Goal: Task Accomplishment & Management: Manage account settings

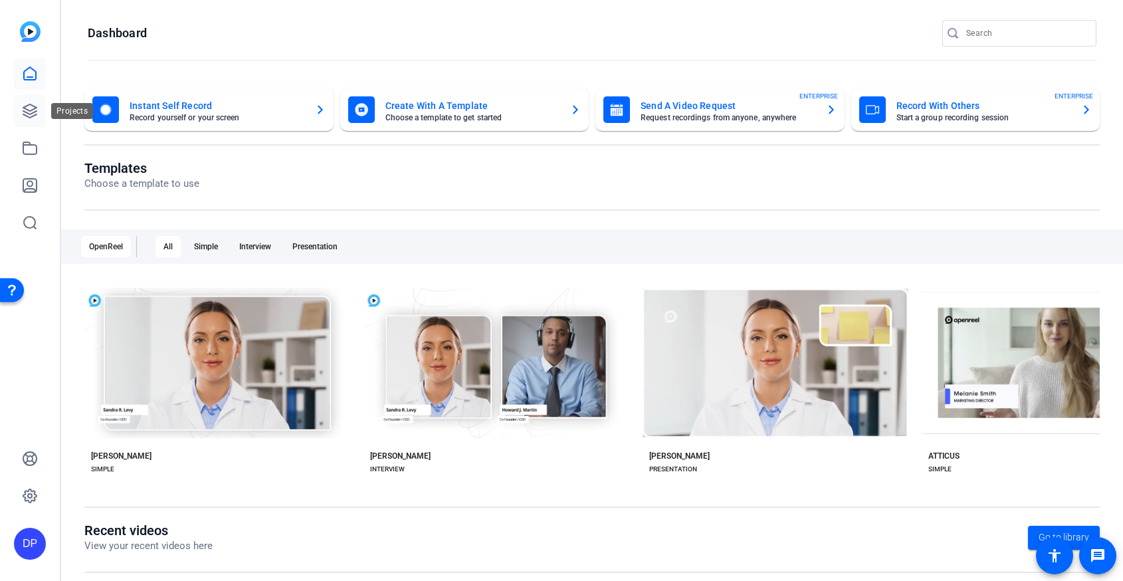
click at [29, 116] on icon at bounding box center [30, 111] width 16 height 16
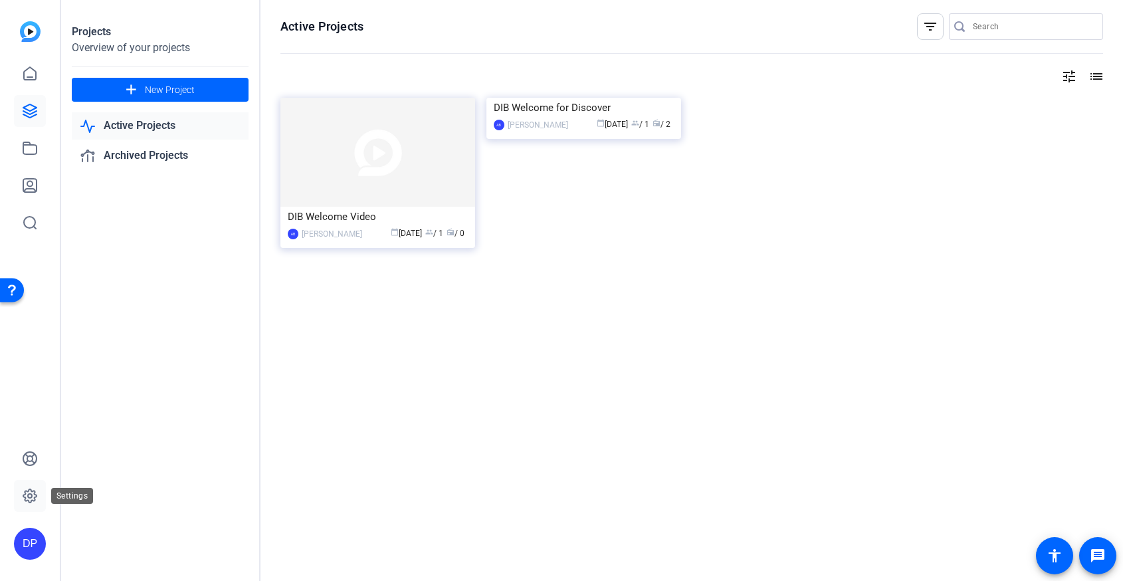
click at [28, 498] on icon at bounding box center [30, 496] width 16 height 16
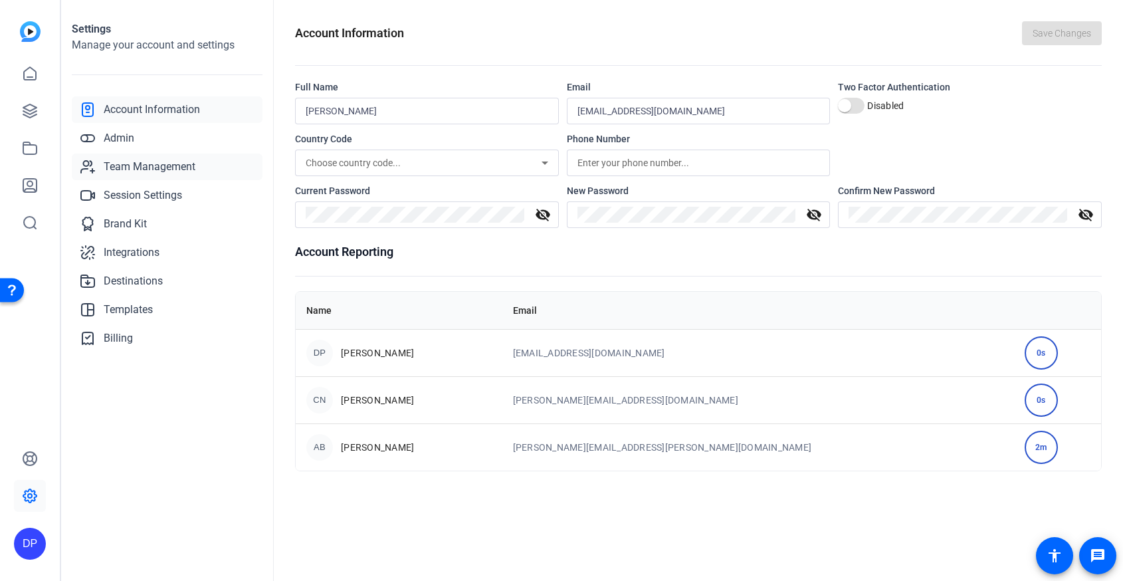
click at [130, 171] on span "Team Management" at bounding box center [150, 167] width 92 height 16
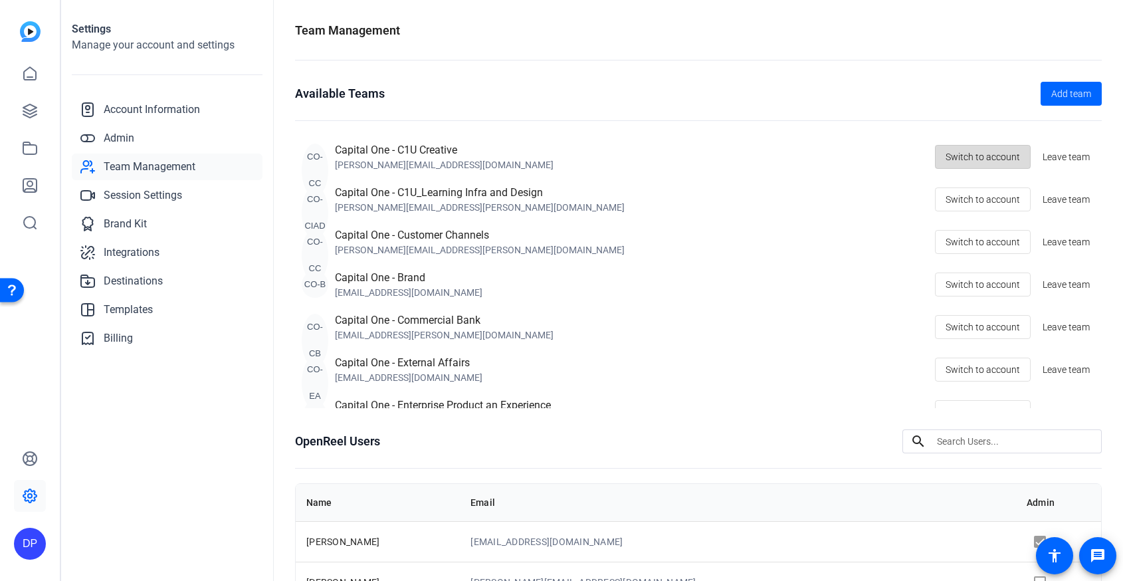
click at [991, 169] on span "Switch to account" at bounding box center [983, 156] width 74 height 25
click at [33, 75] on icon at bounding box center [30, 74] width 16 height 16
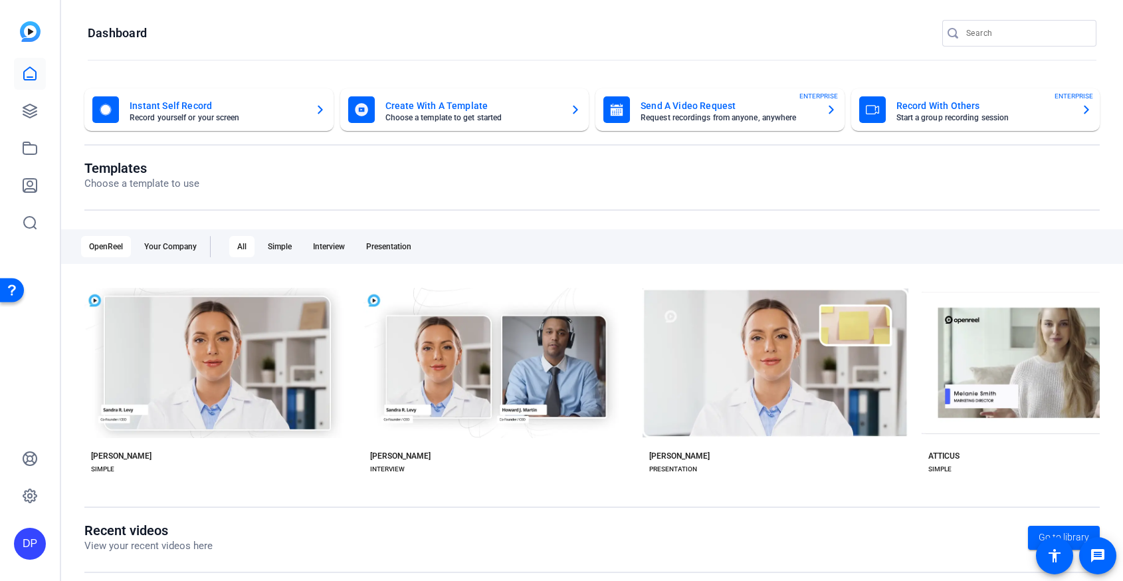
click at [192, 116] on mat-card-subtitle "Record yourself or your screen" at bounding box center [217, 118] width 175 height 8
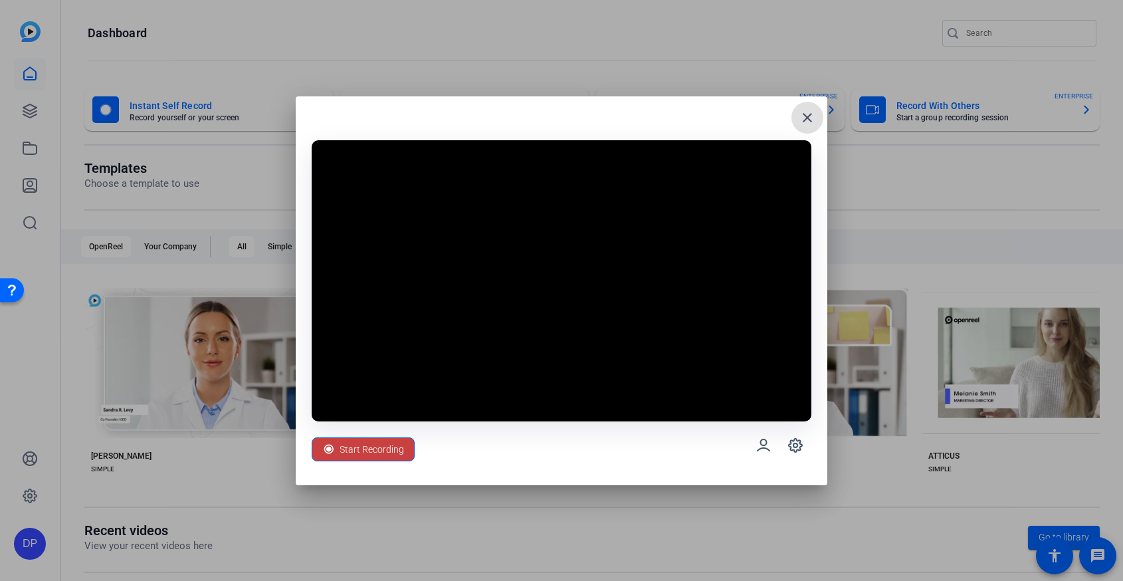
click at [354, 460] on span "Start Recording" at bounding box center [372, 449] width 64 height 25
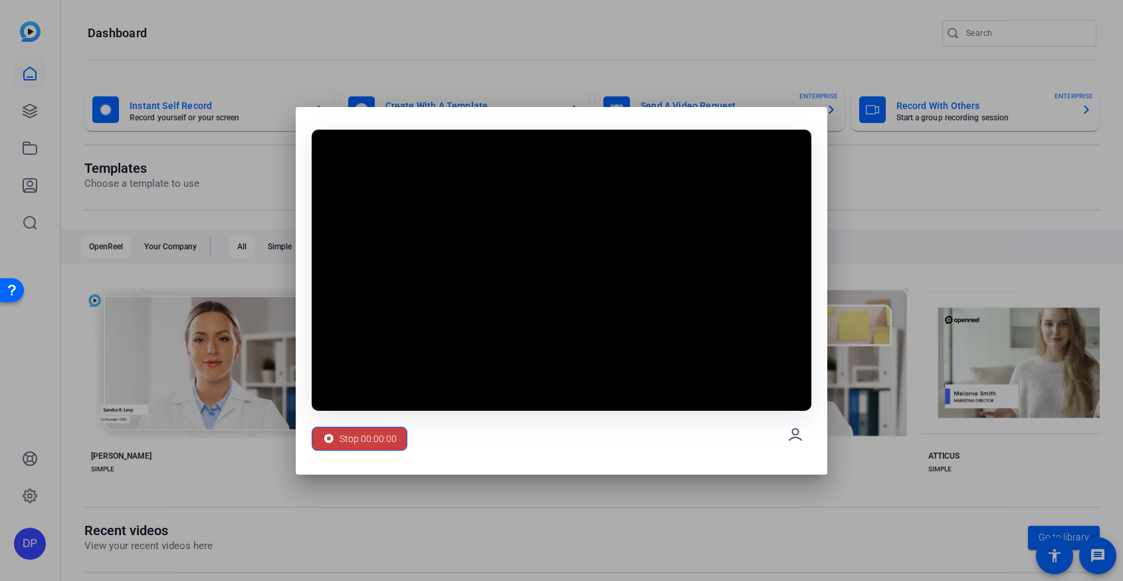
click at [372, 440] on span "Stop 00:00:00" at bounding box center [368, 438] width 57 height 25
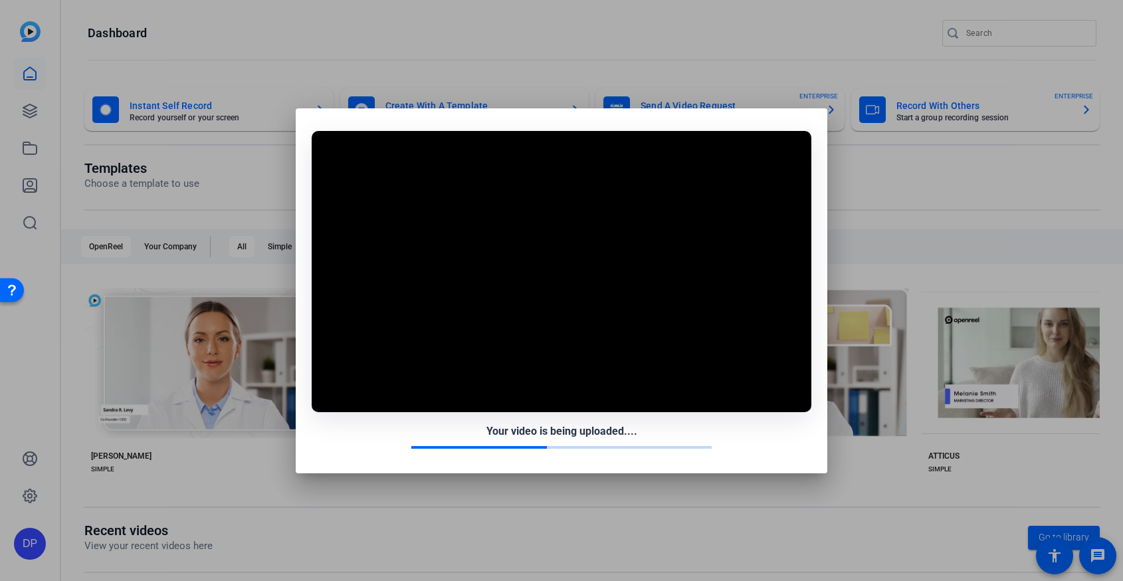
click at [682, 338] on video at bounding box center [562, 271] width 500 height 281
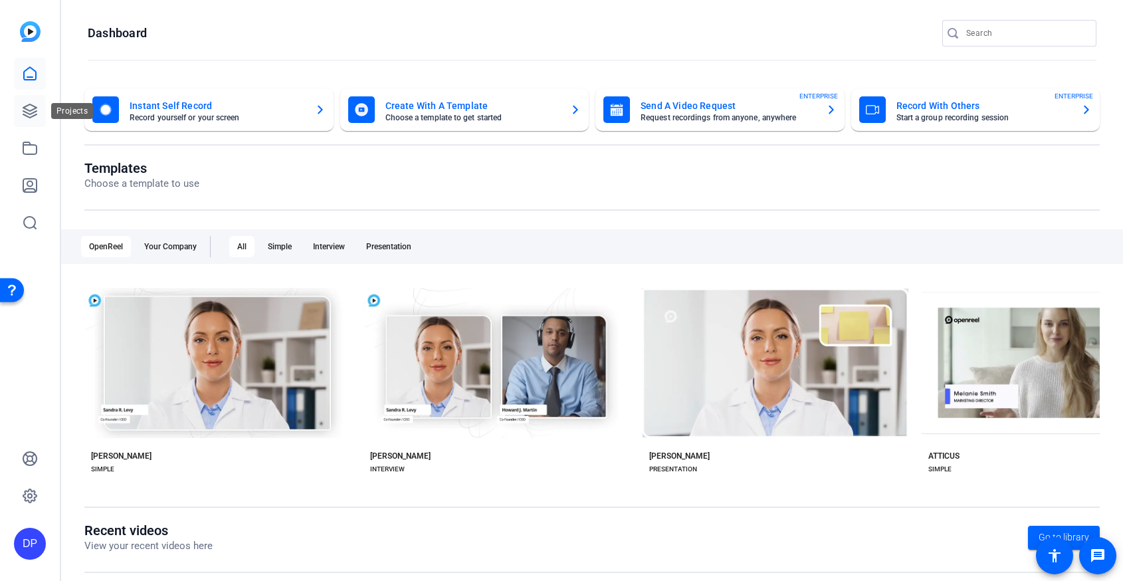
click at [29, 107] on icon at bounding box center [30, 111] width 16 height 16
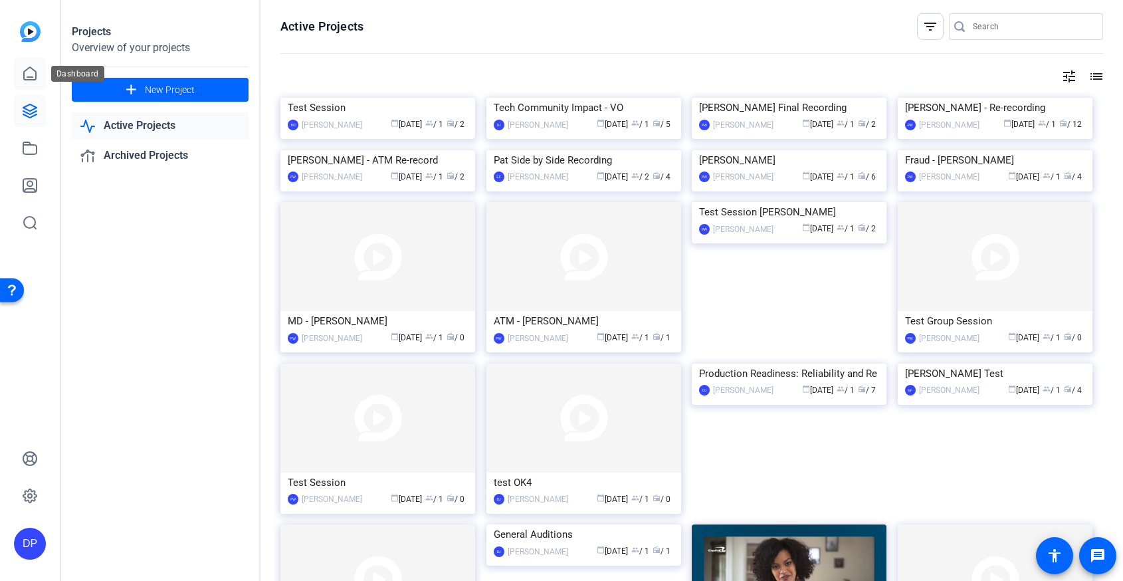
click at [35, 70] on icon at bounding box center [30, 73] width 12 height 13
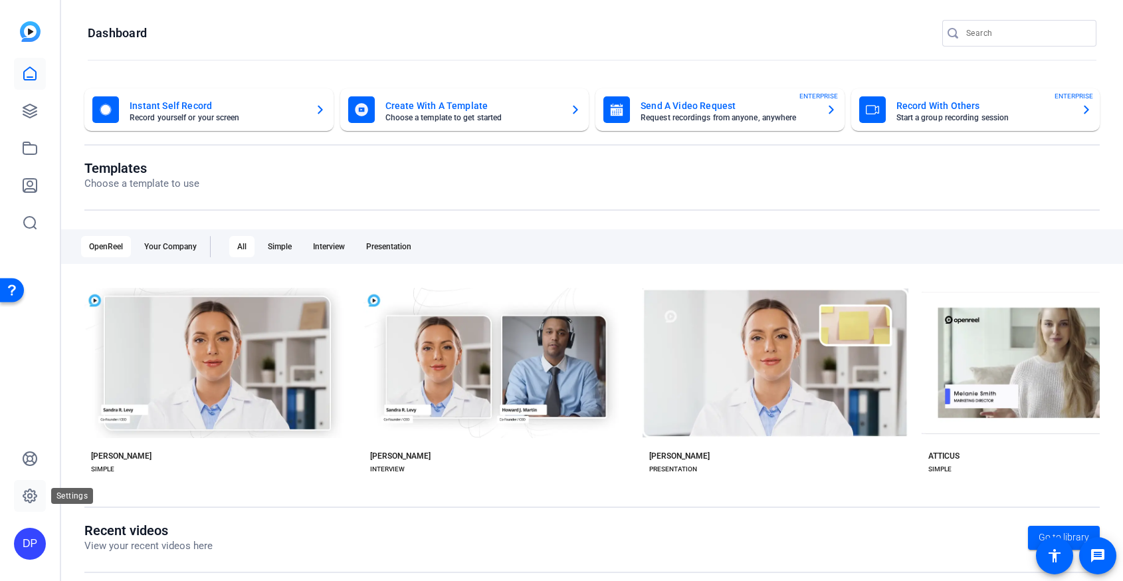
click at [29, 489] on icon at bounding box center [29, 495] width 13 height 13
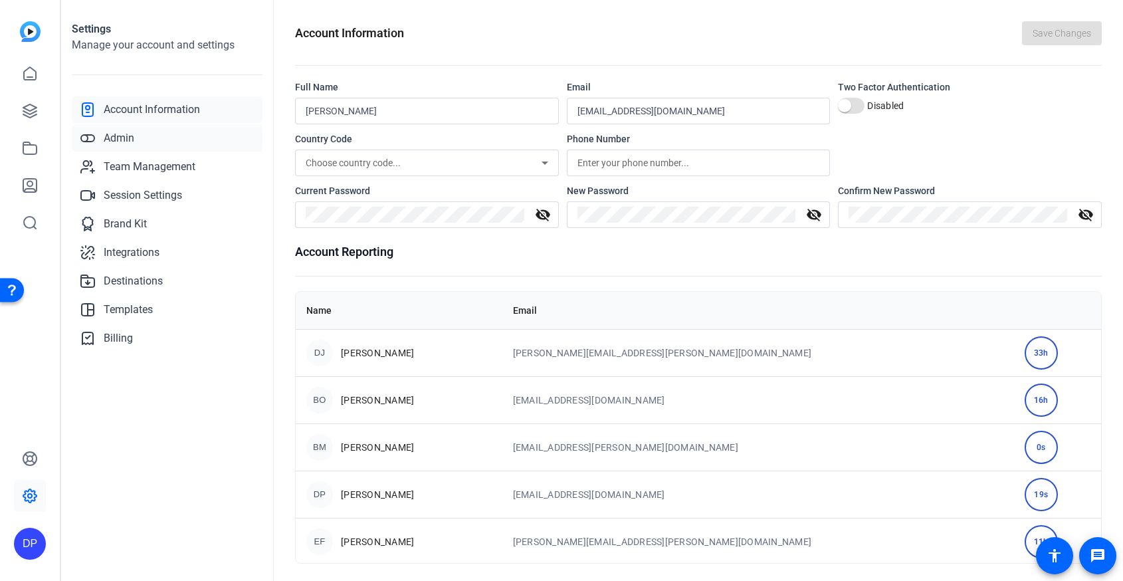
click at [124, 141] on span "Admin" at bounding box center [119, 138] width 31 height 16
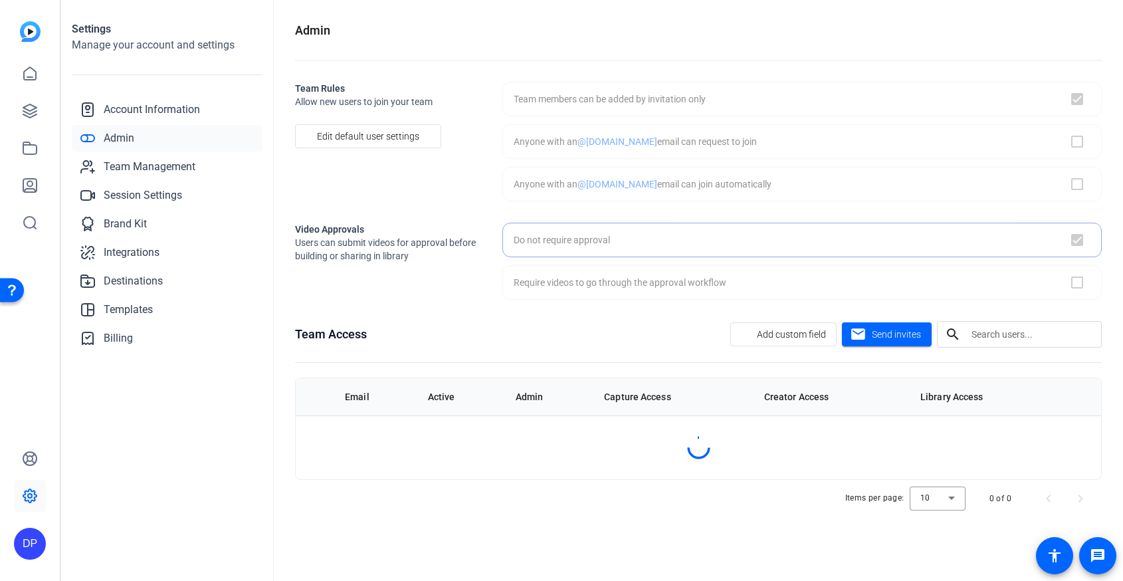
checkbox input "true"
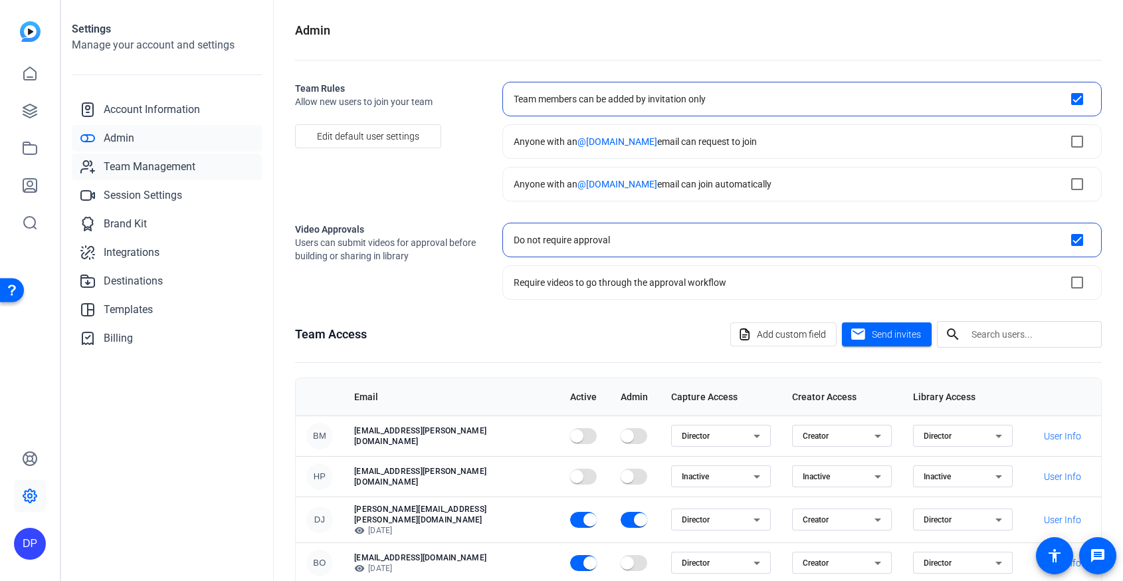
click at [193, 170] on span "Team Management" at bounding box center [150, 167] width 92 height 16
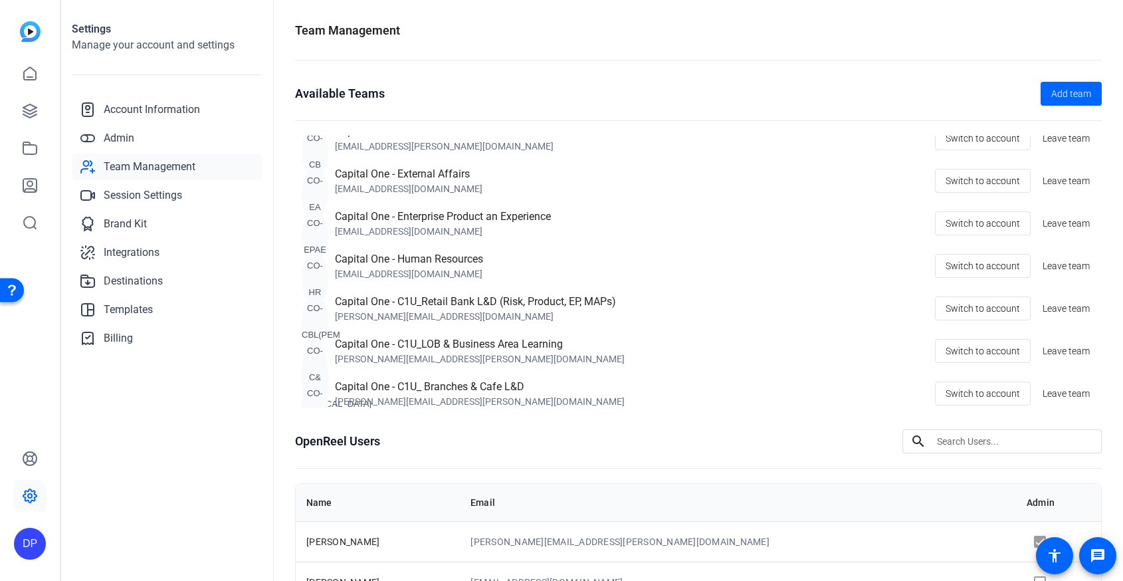
scroll to position [238, 0]
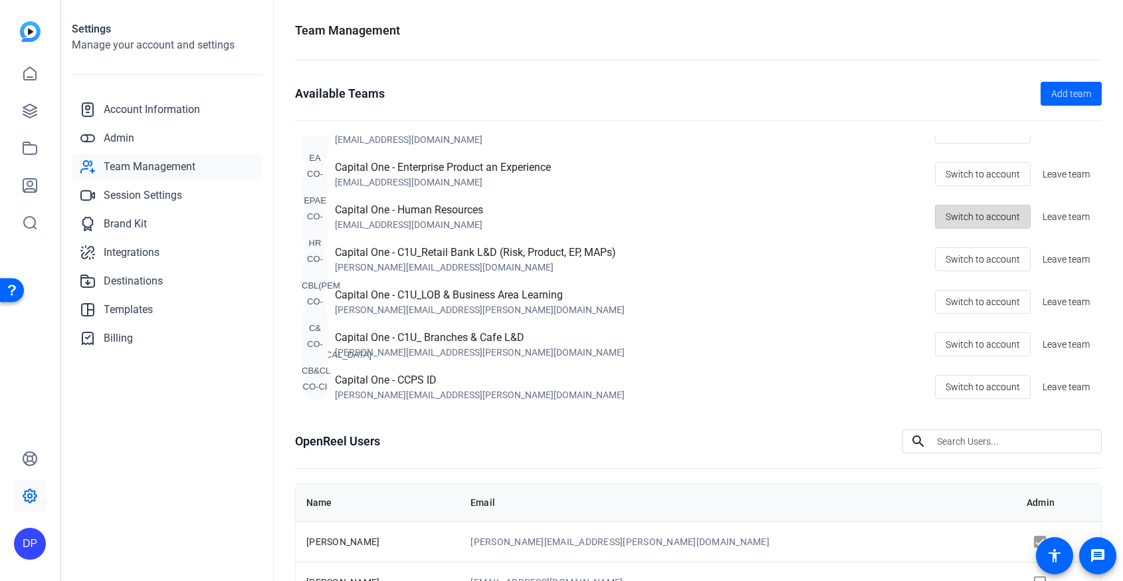
click at [951, 221] on span "Switch to account" at bounding box center [983, 216] width 74 height 25
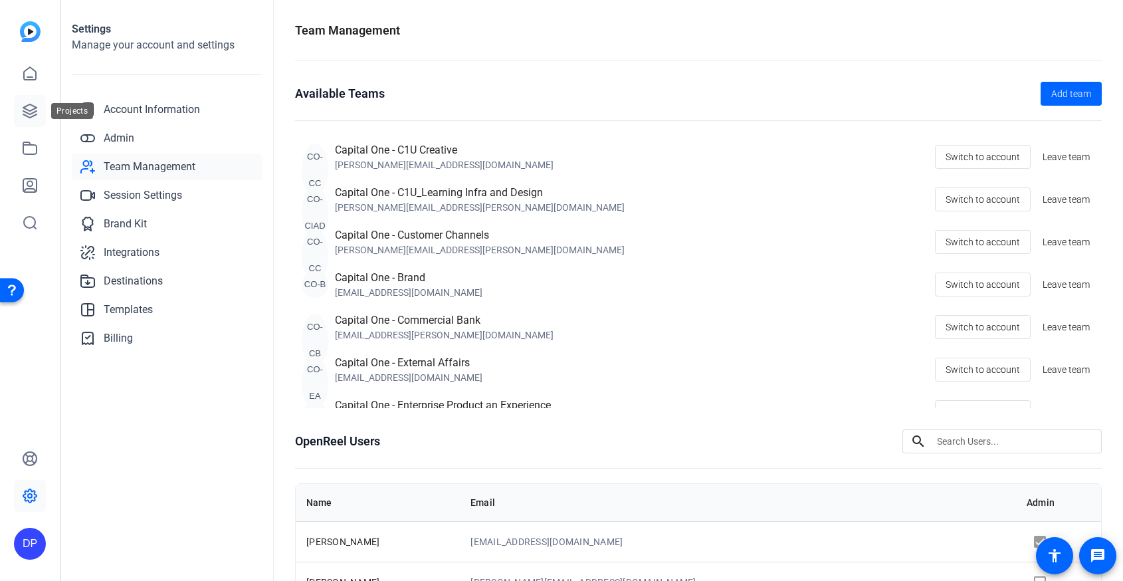
click at [23, 118] on icon at bounding box center [30, 111] width 16 height 16
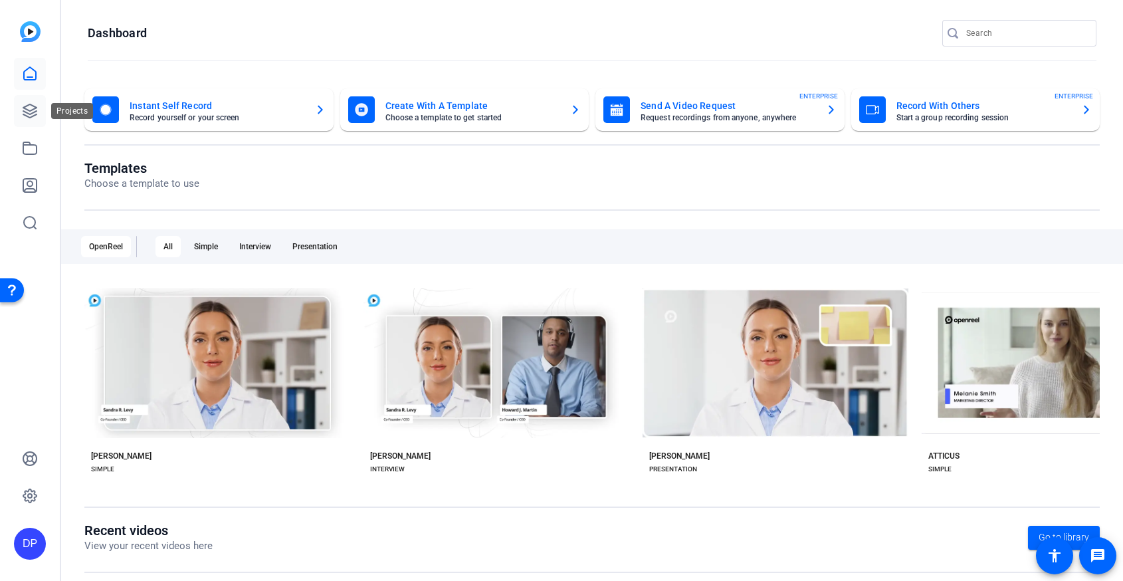
click at [32, 116] on icon at bounding box center [29, 110] width 13 height 13
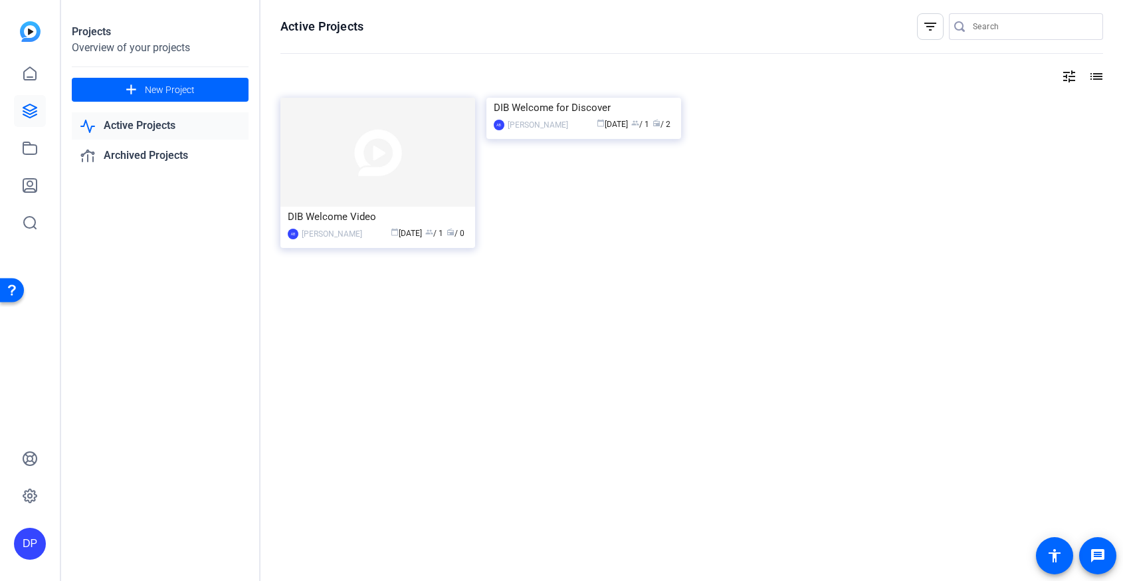
click at [180, 132] on link "Active Projects" at bounding box center [160, 125] width 177 height 27
click at [156, 121] on link "Active Projects" at bounding box center [160, 125] width 177 height 27
click at [156, 156] on link "Archived Projects" at bounding box center [160, 155] width 177 height 27
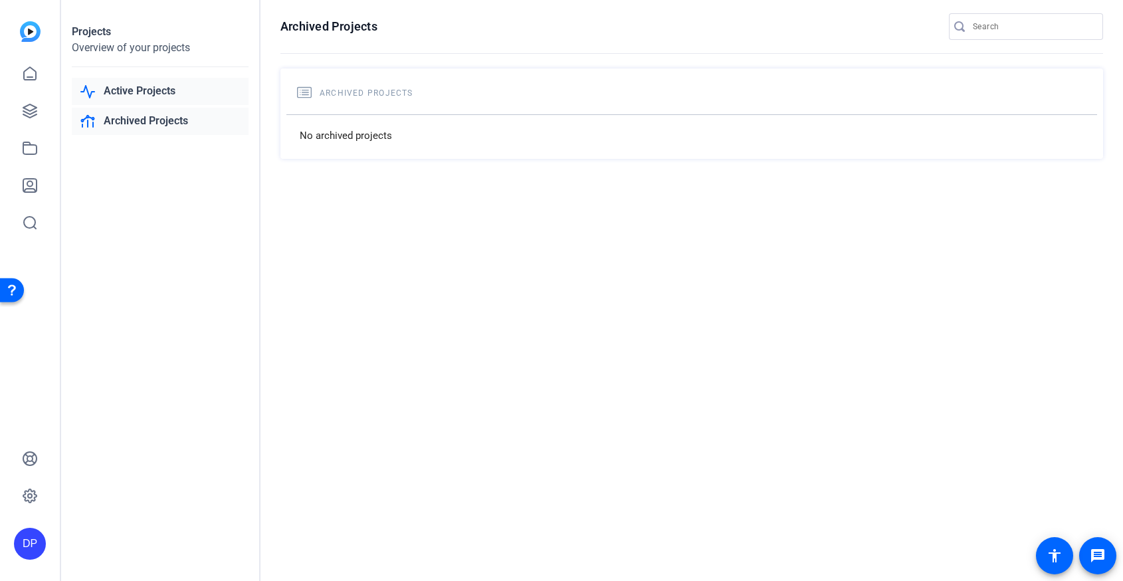
click at [172, 97] on link "Active Projects" at bounding box center [160, 91] width 177 height 27
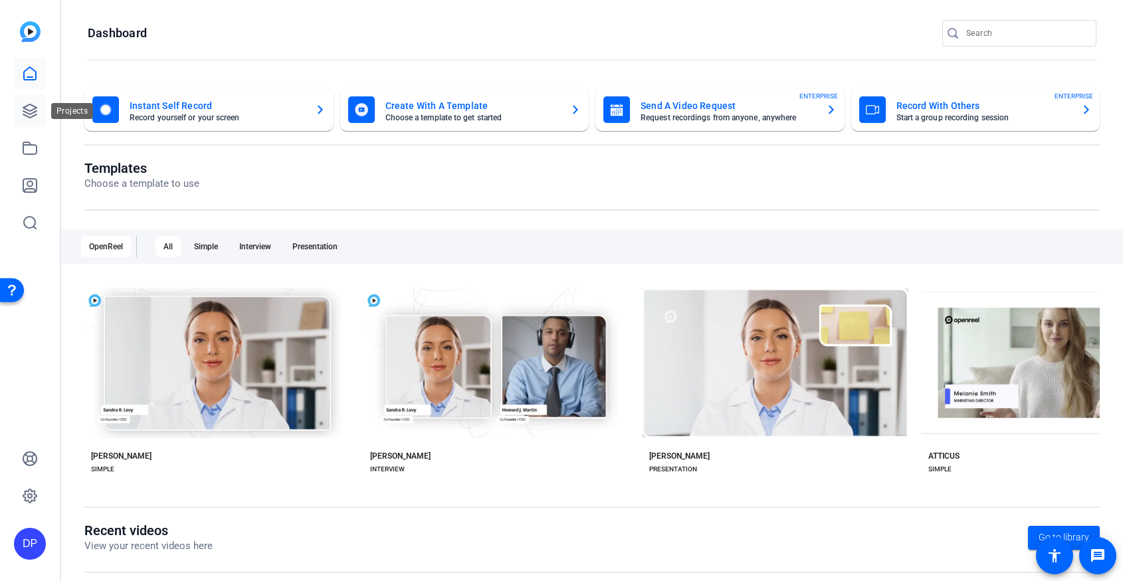
click at [29, 113] on icon at bounding box center [30, 111] width 16 height 16
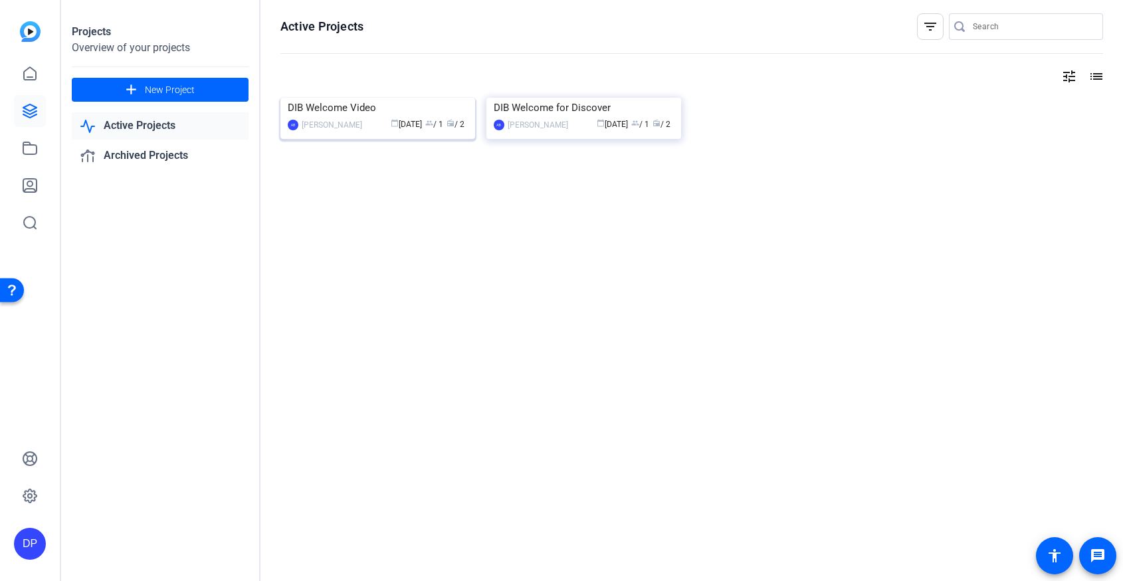
click at [341, 142] on mat-card-content "DIB Welcome Video AB Andrew Burklund calendar_today Sep 10 group / 1 radio / 2" at bounding box center [377, 120] width 201 height 45
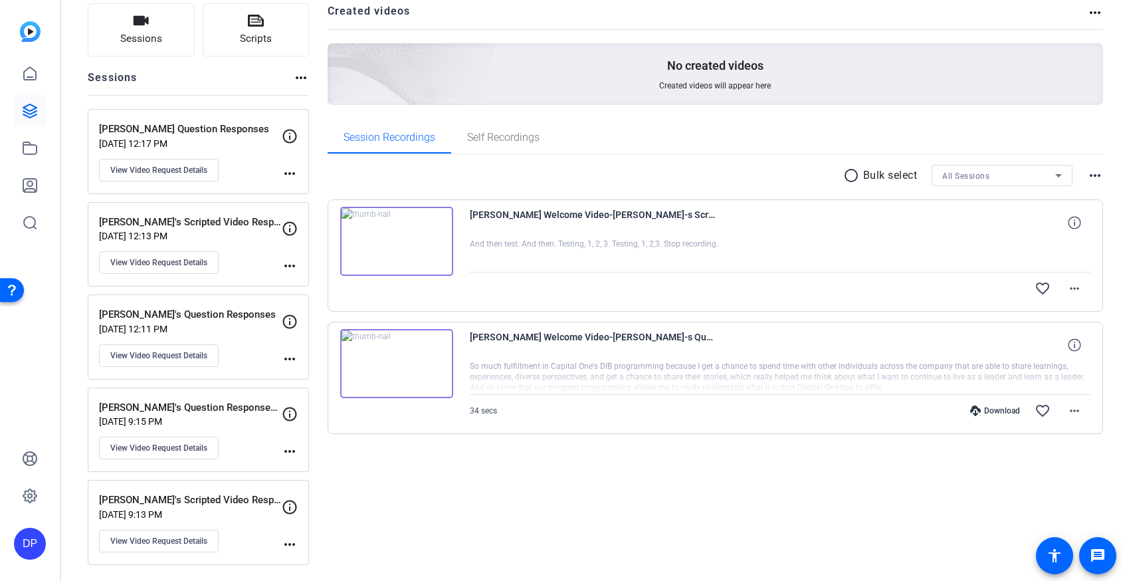
scroll to position [90, 0]
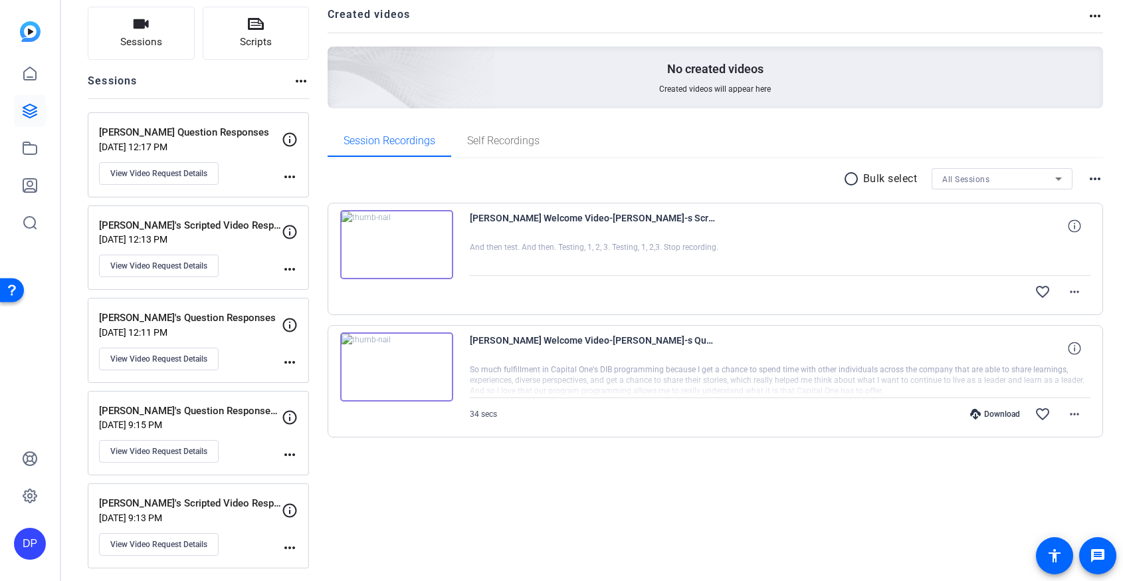
click at [411, 236] on img at bounding box center [396, 244] width 113 height 69
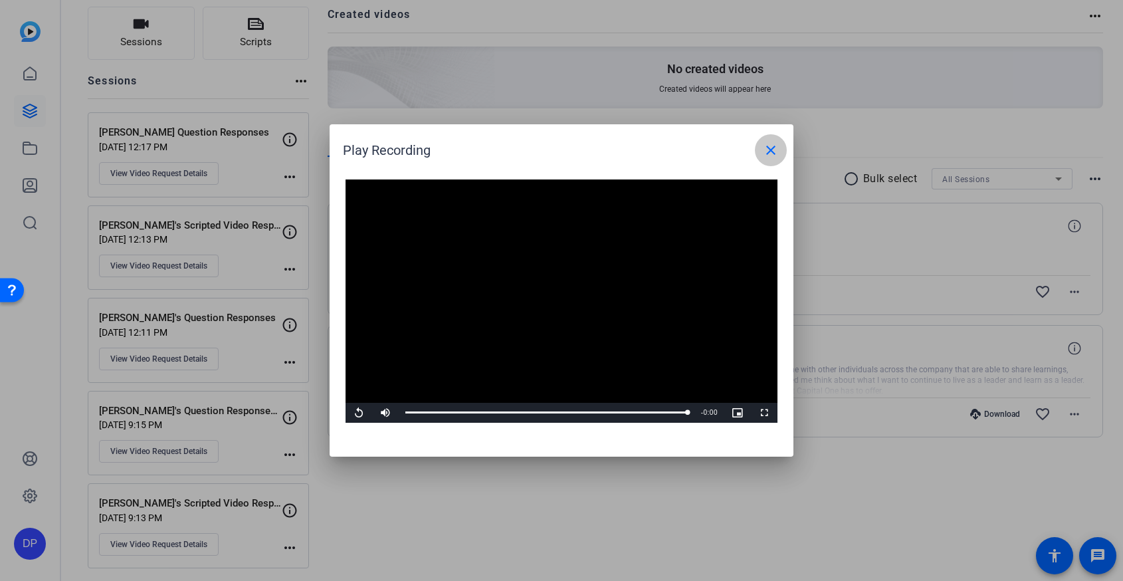
click at [757, 156] on span at bounding box center [771, 150] width 32 height 32
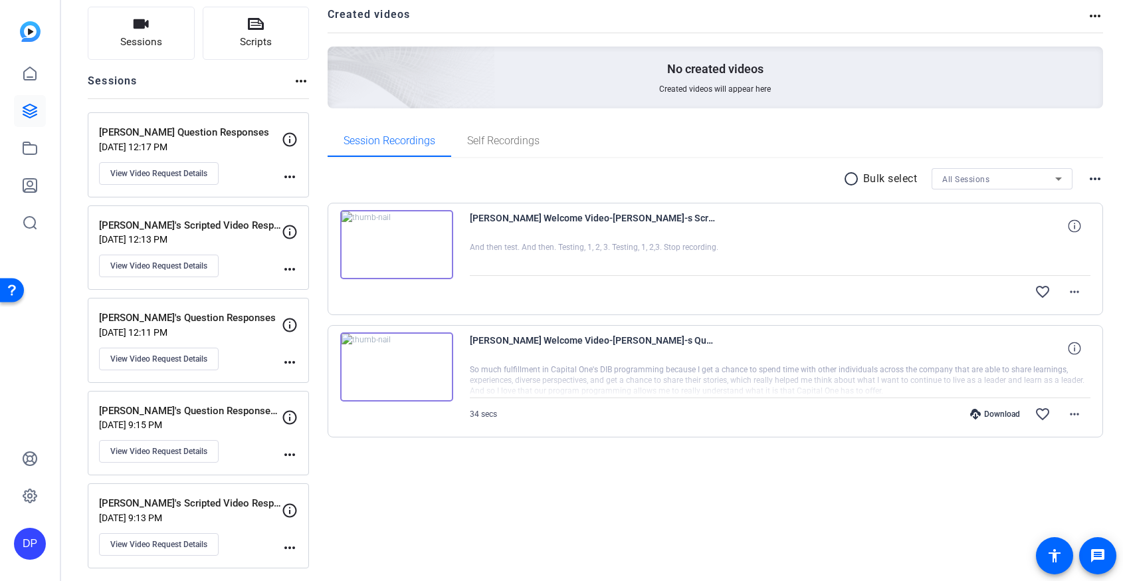
click at [419, 377] on img at bounding box center [396, 366] width 113 height 69
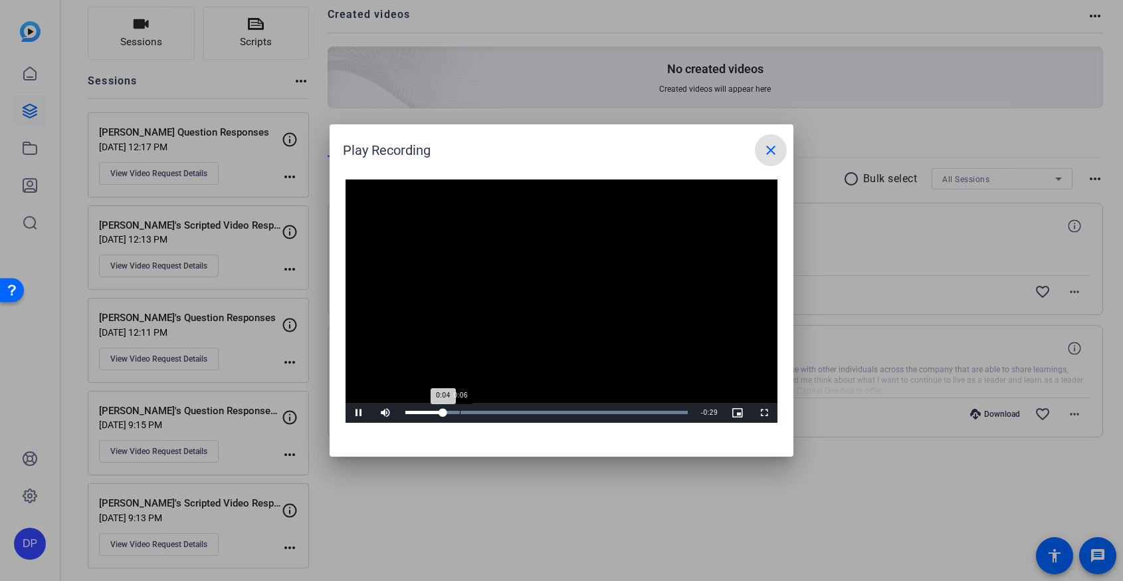
click at [459, 412] on div "Loaded : 100.00% 0:06 0:04" at bounding box center [546, 412] width 282 height 3
click at [360, 413] on span "Video Player" at bounding box center [359, 413] width 27 height 0
click at [411, 472] on div at bounding box center [561, 290] width 1123 height 581
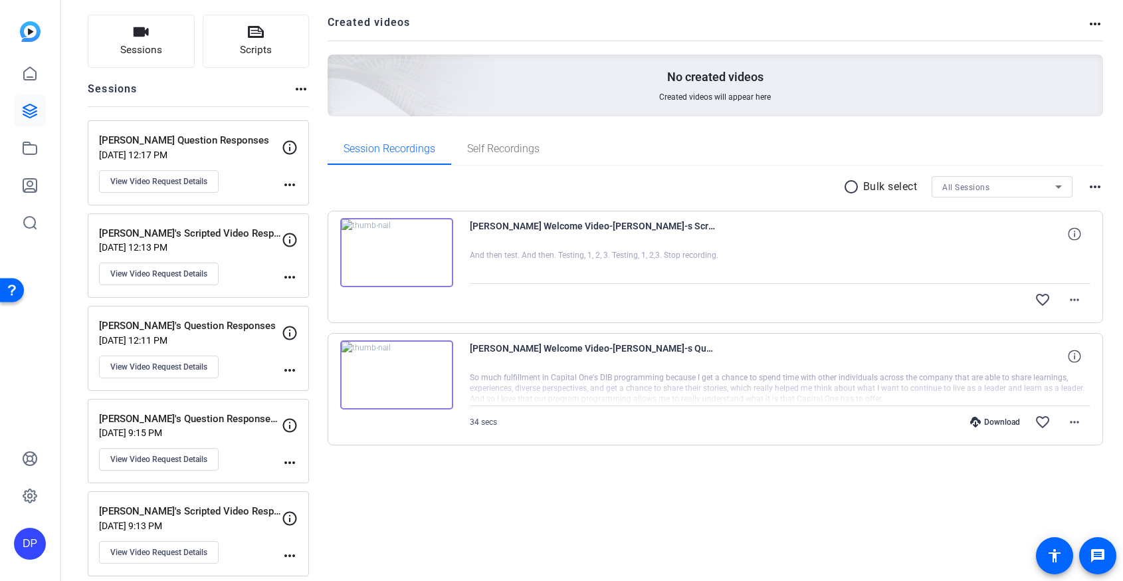
scroll to position [93, 0]
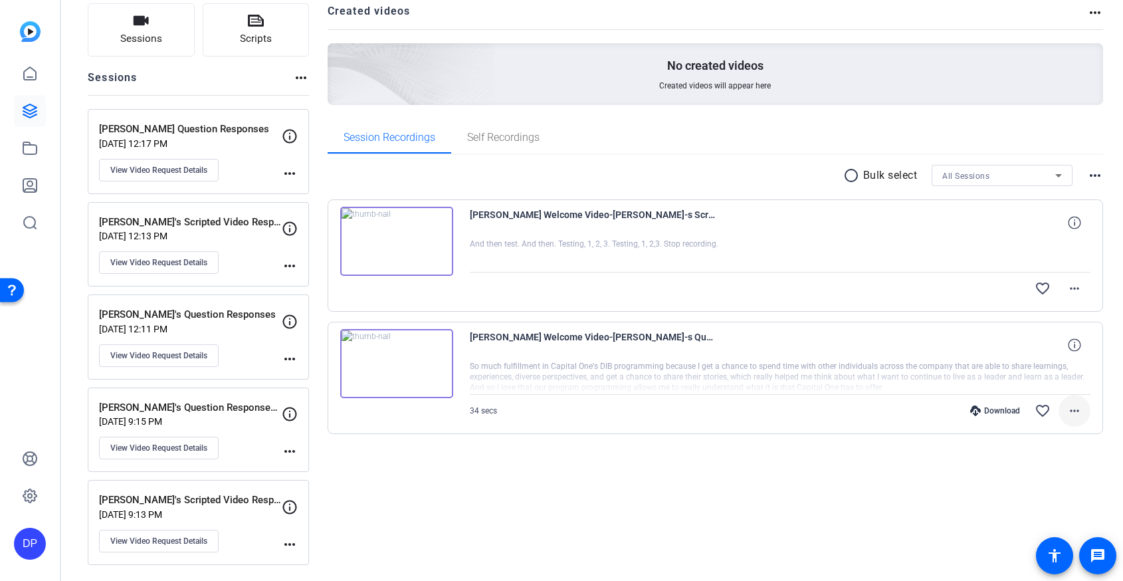
click at [1071, 409] on mat-icon "more_horiz" at bounding box center [1075, 411] width 16 height 16
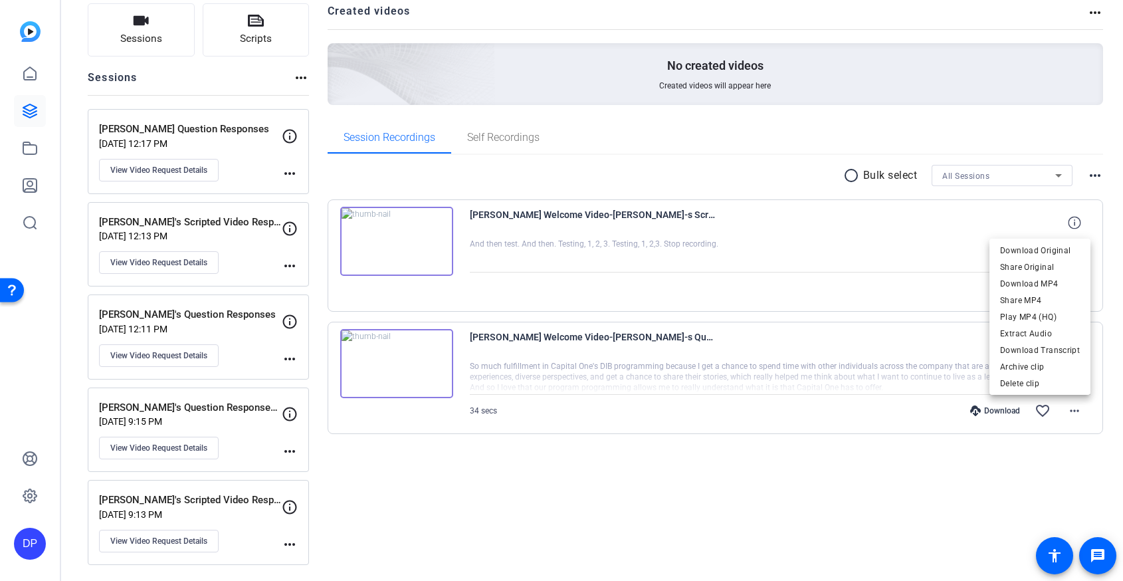
click at [861, 406] on div at bounding box center [561, 290] width 1123 height 581
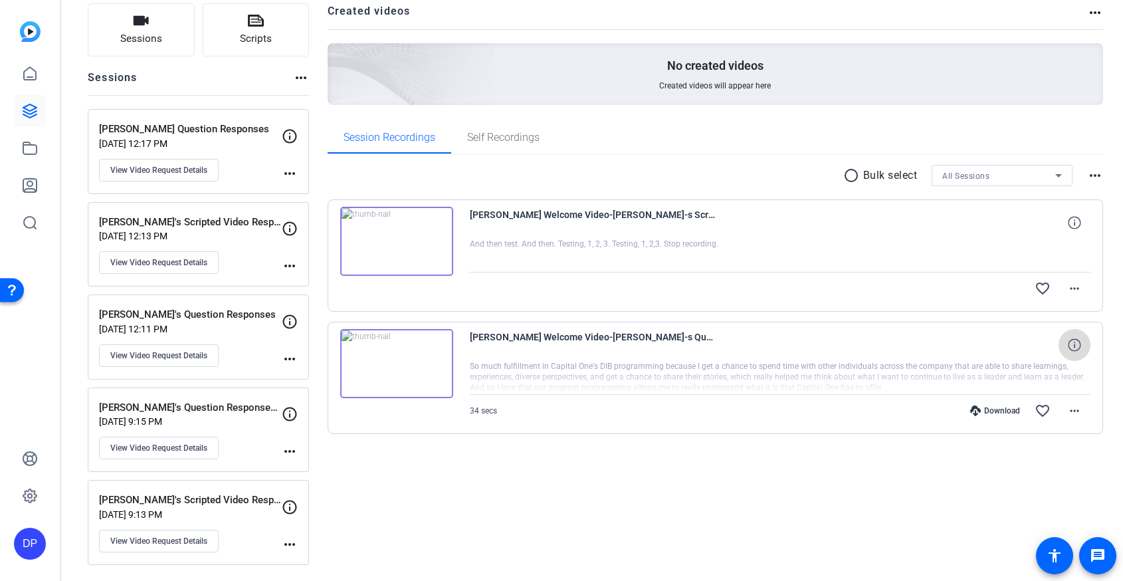
click at [1075, 348] on icon at bounding box center [1074, 344] width 13 height 13
click at [177, 259] on span "View Video Request Details" at bounding box center [158, 262] width 97 height 11
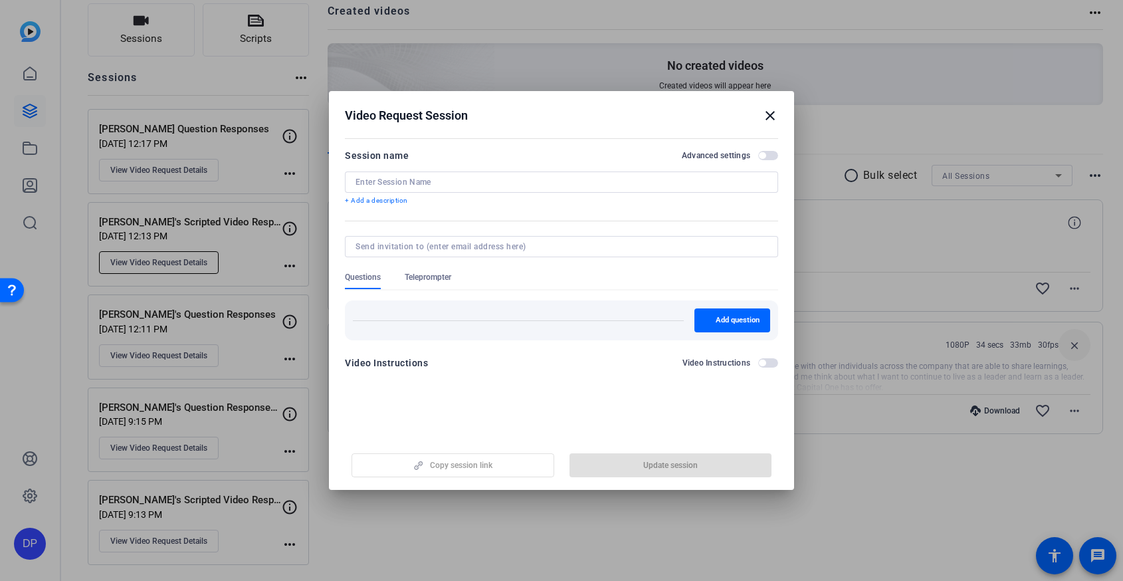
type input "Artie's Scripted Video Response"
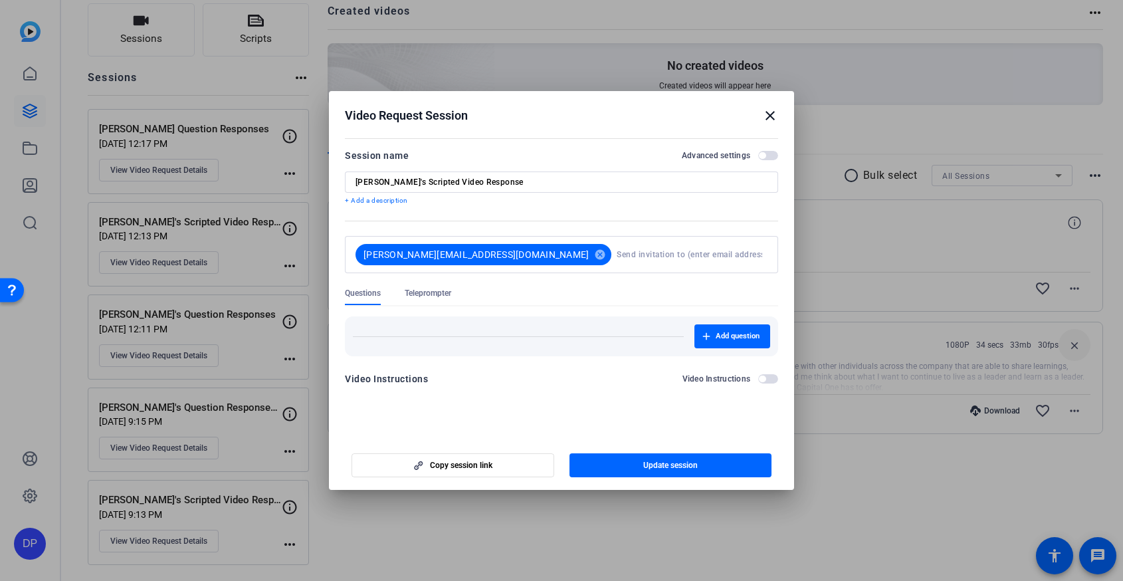
click at [769, 114] on mat-icon "close" at bounding box center [770, 116] width 16 height 16
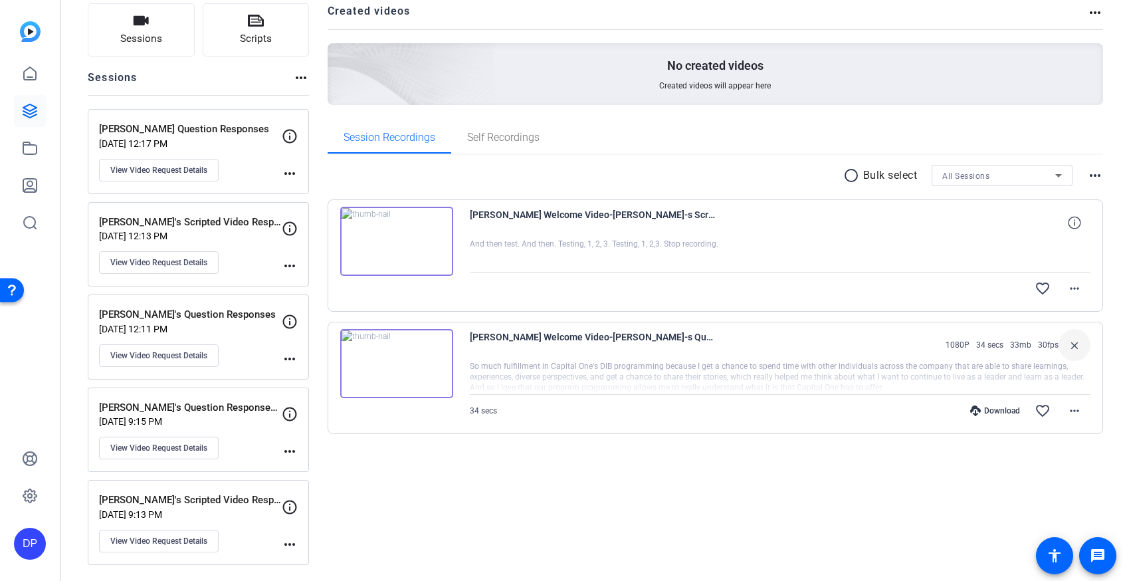
click at [399, 365] on img at bounding box center [396, 363] width 113 height 69
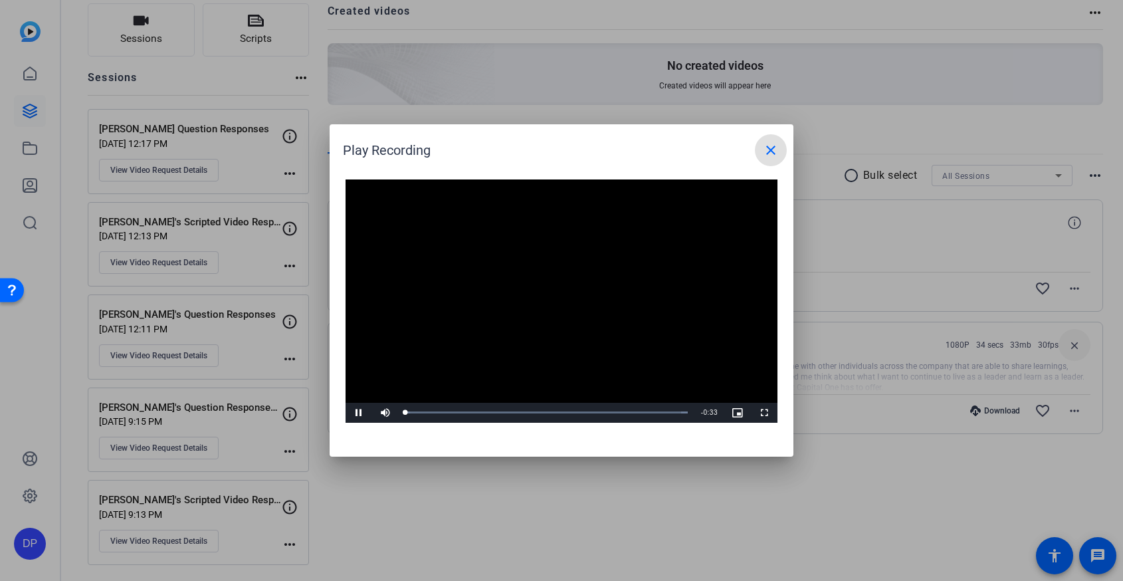
click at [550, 297] on video "Video Player" at bounding box center [562, 300] width 432 height 243
drag, startPoint x: 438, startPoint y: 411, endPoint x: 468, endPoint y: 411, distance: 30.6
click at [468, 411] on div "Loaded : 100.00% 0:07 0:03" at bounding box center [546, 412] width 282 height 3
click at [469, 411] on div "0:07" at bounding box center [469, 412] width 1 height 3
click at [774, 151] on mat-icon "close" at bounding box center [771, 150] width 16 height 16
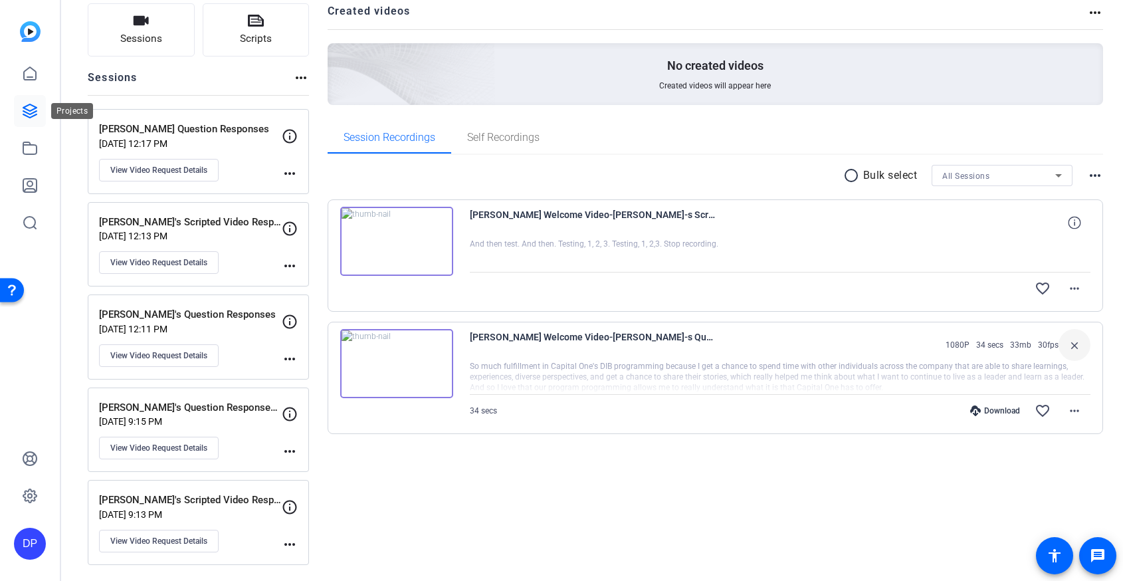
click at [29, 110] on icon at bounding box center [30, 111] width 16 height 16
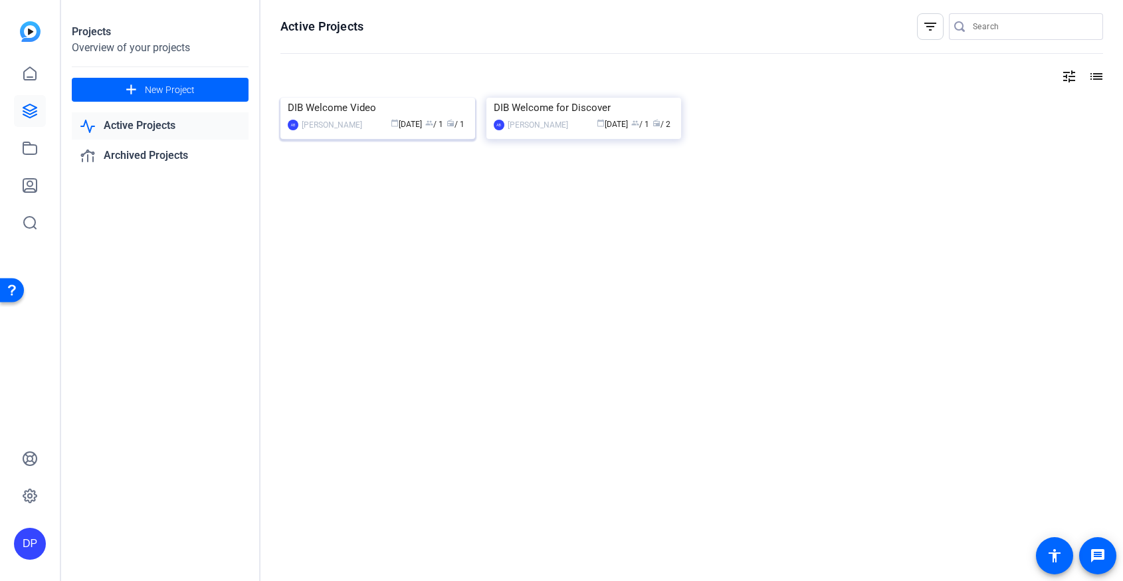
click at [391, 129] on span "calendar_today Sep 10" at bounding box center [406, 124] width 31 height 9
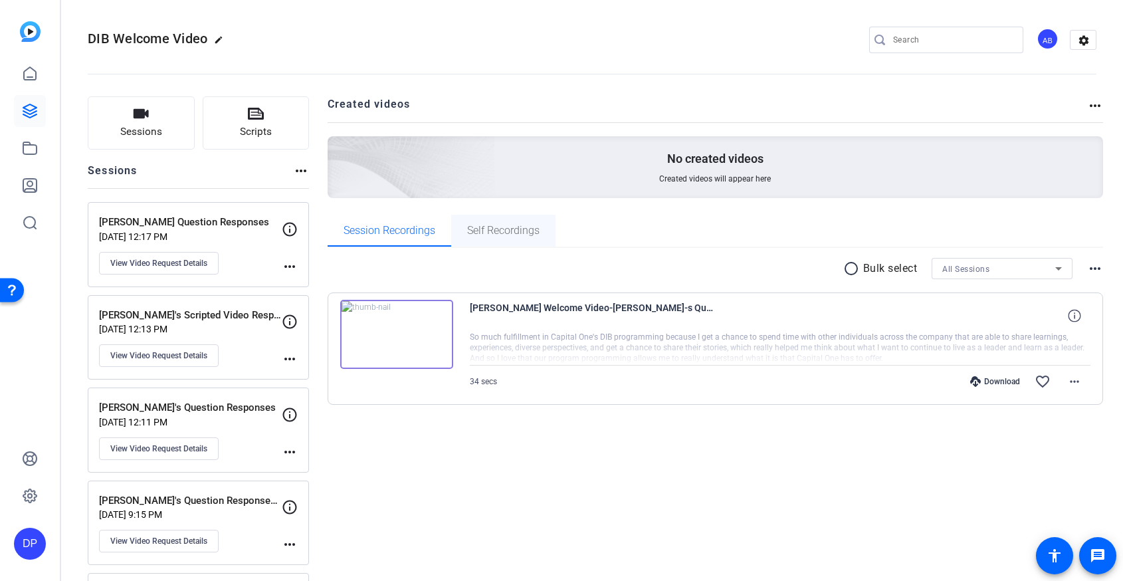
click at [525, 233] on span "Self Recordings" at bounding box center [503, 230] width 72 height 11
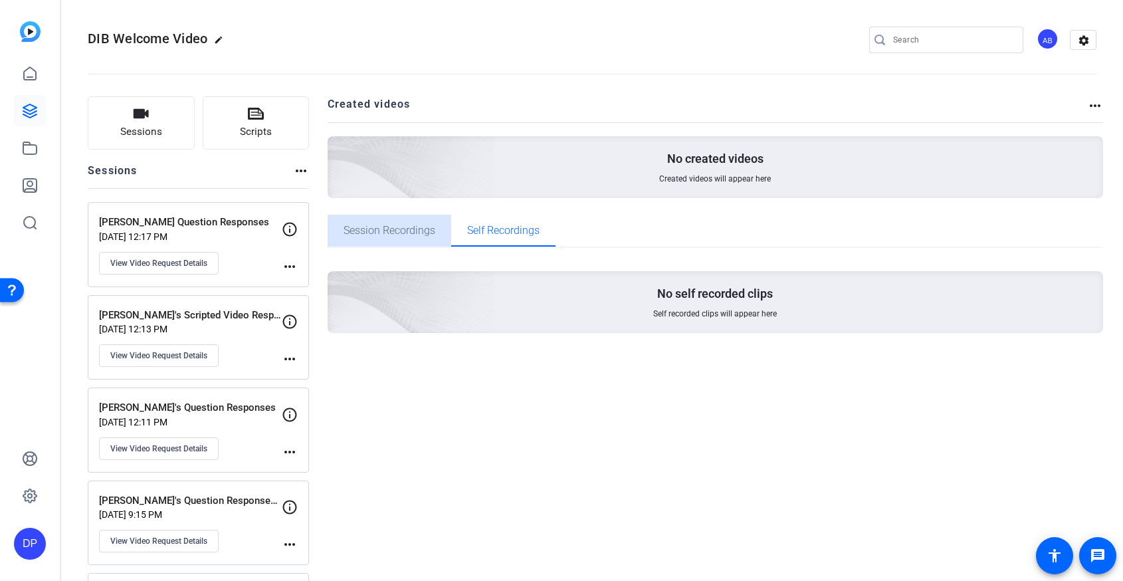
click at [405, 225] on span "Session Recordings" at bounding box center [390, 230] width 92 height 11
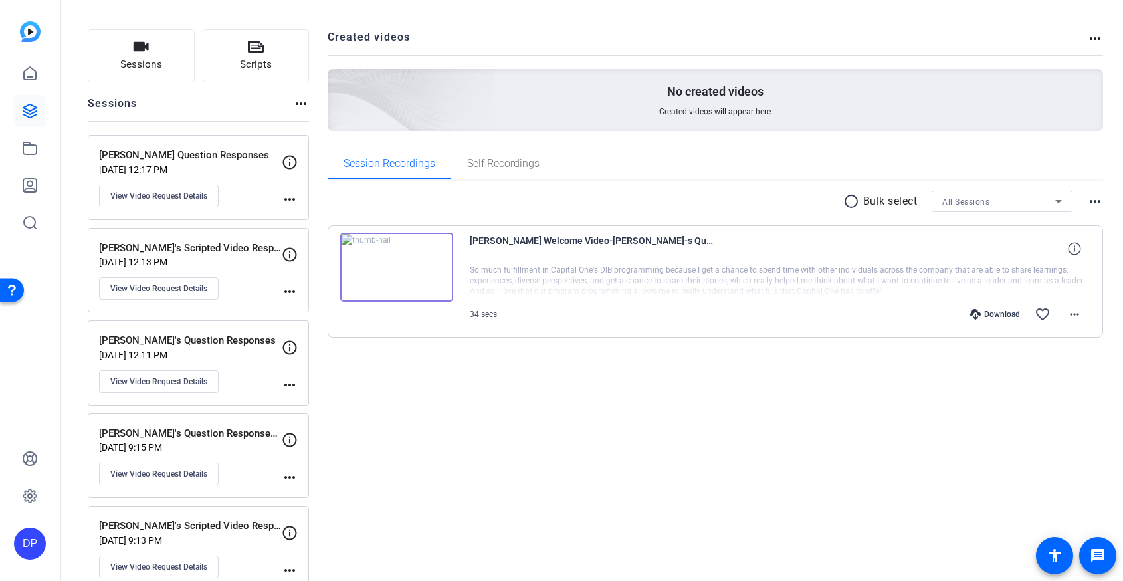
scroll to position [72, 0]
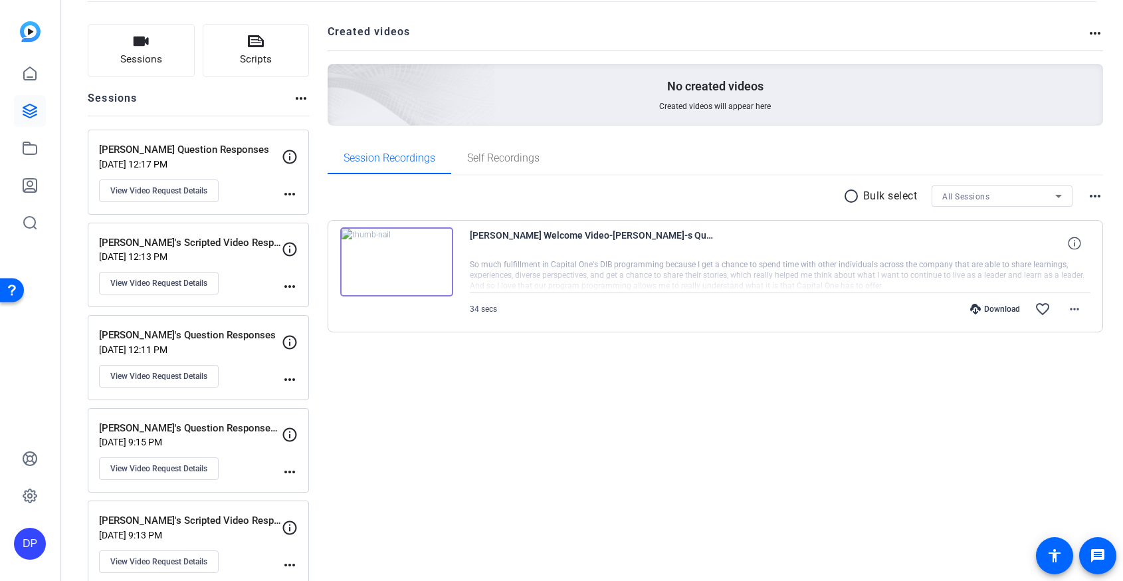
click at [930, 278] on div at bounding box center [780, 275] width 621 height 33
click at [1076, 249] on span at bounding box center [1075, 243] width 32 height 32
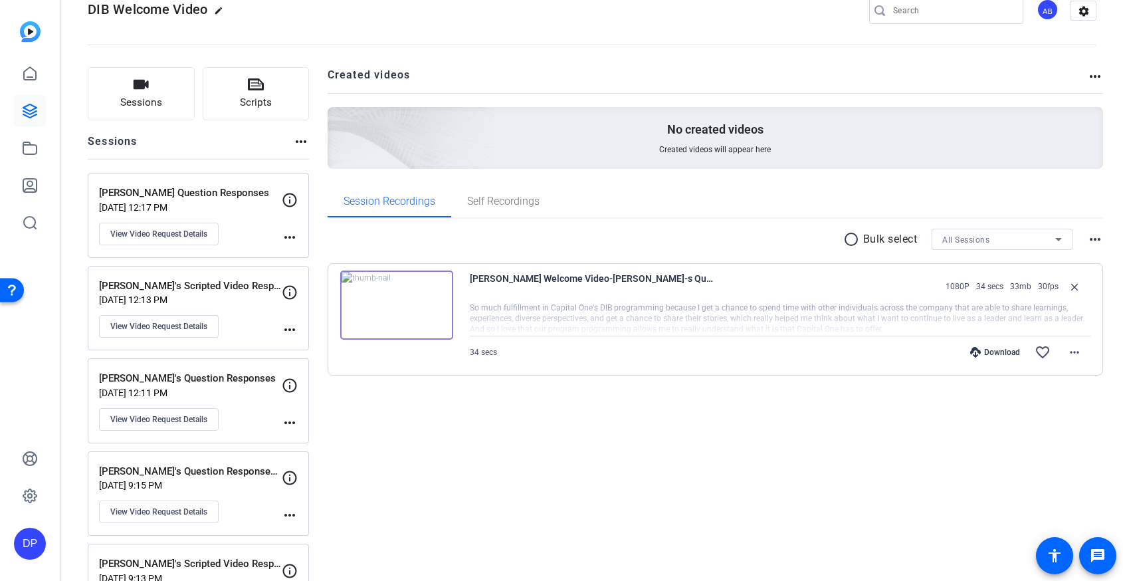
scroll to position [0, 0]
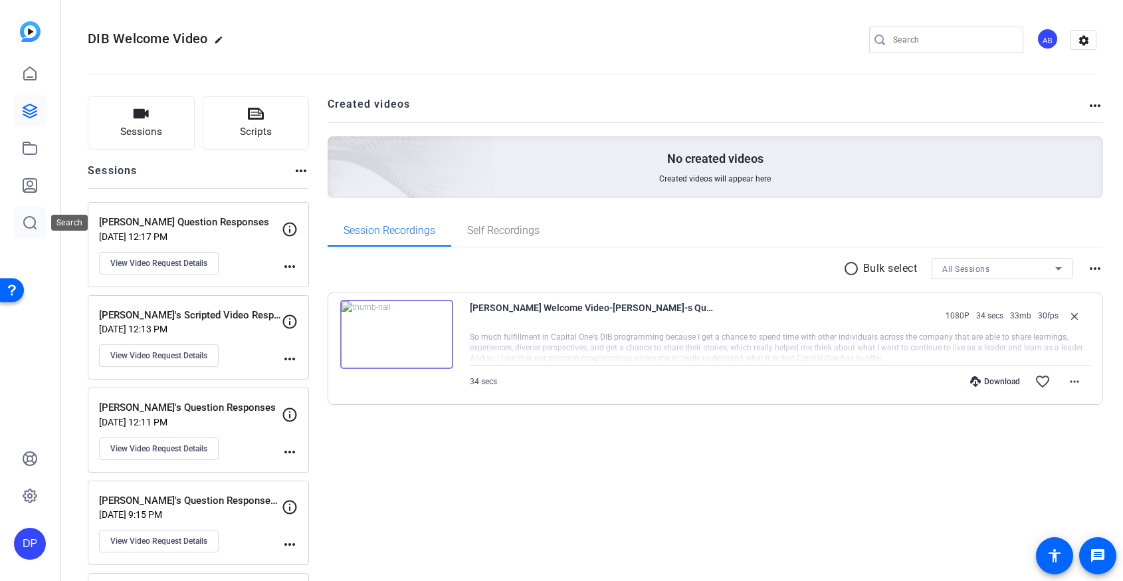
click at [34, 223] on icon at bounding box center [30, 223] width 16 height 16
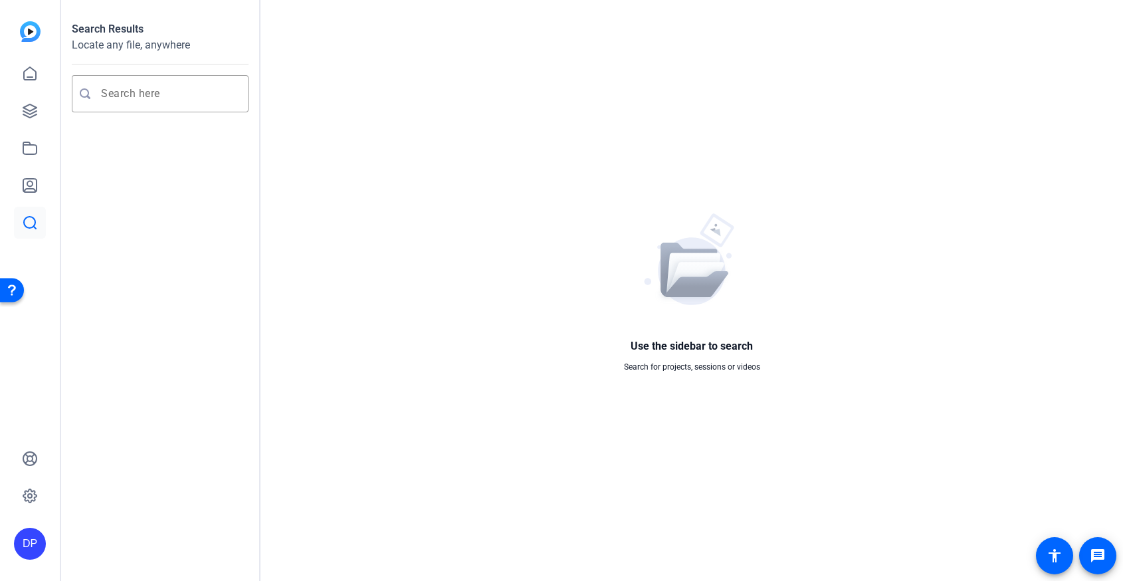
click at [10, 293] on div "Open Resource Center" at bounding box center [12, 289] width 11 height 11
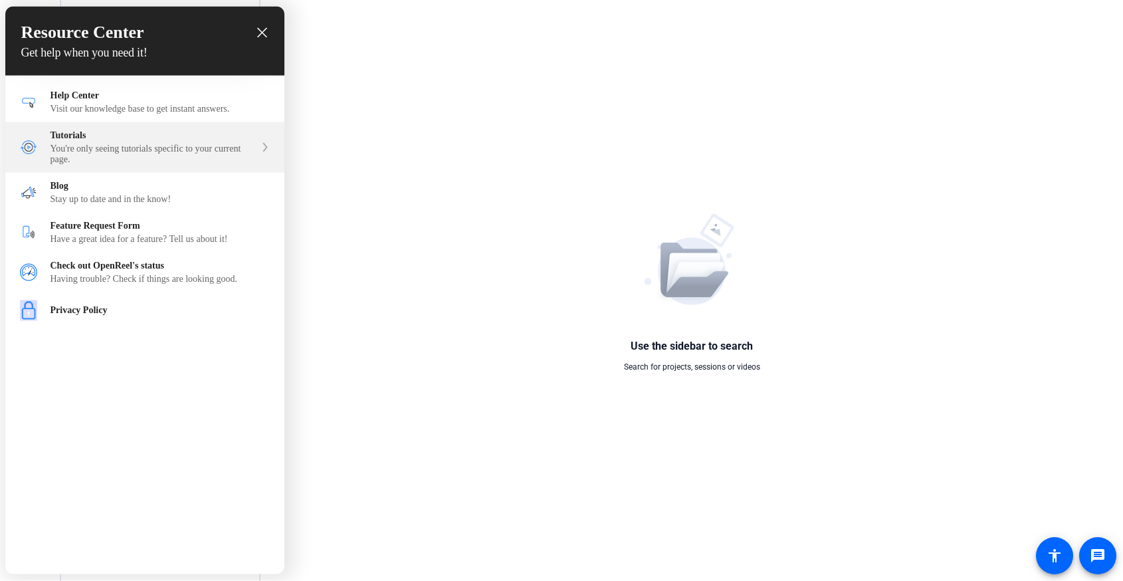
click at [104, 145] on div "You're only seeing tutorials specific to your current page." at bounding box center [153, 154] width 205 height 21
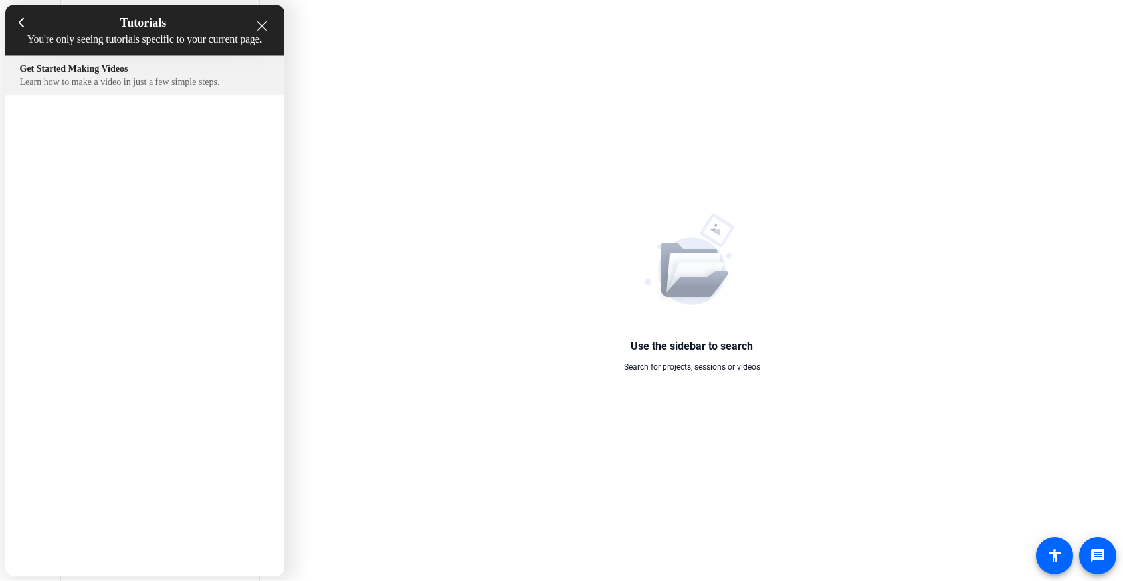
click at [144, 88] on div "Learn how to make a video in just a few simple steps." at bounding box center [145, 82] width 250 height 11
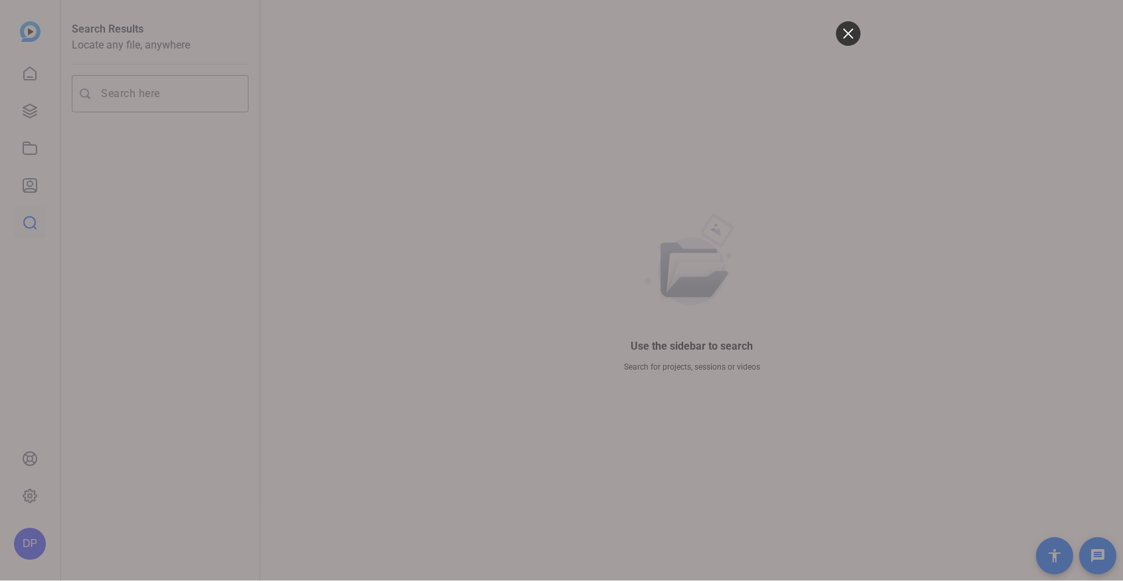
click at [853, 35] on icon at bounding box center [848, 34] width 10 height 10
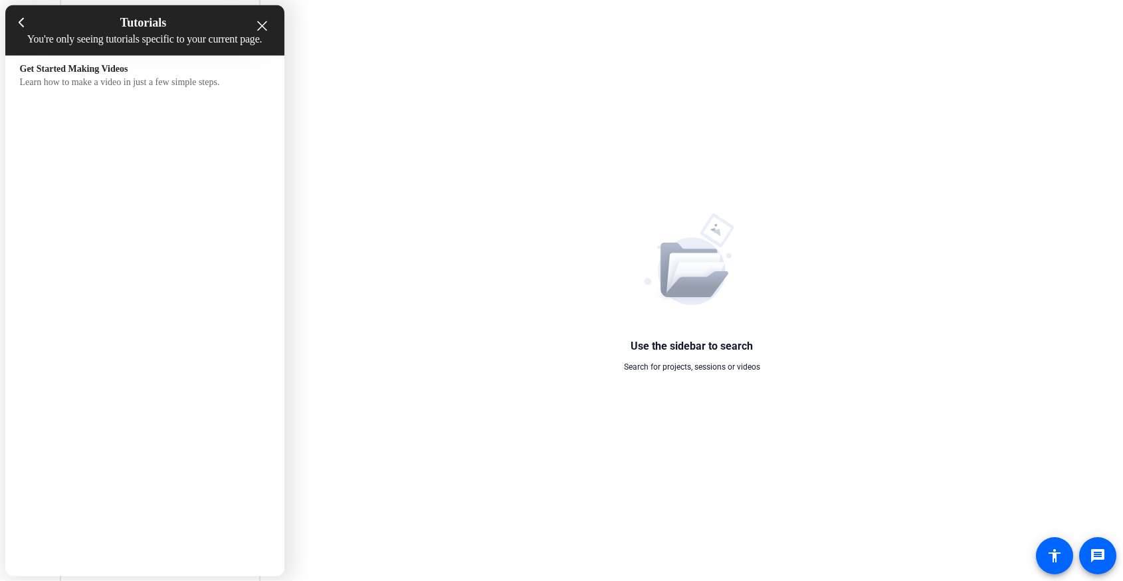
click at [264, 15] on div "Tutorials You're only seeing tutorials specific to your current page." at bounding box center [144, 30] width 279 height 51
click at [259, 31] on div "close resource center" at bounding box center [262, 26] width 13 height 13
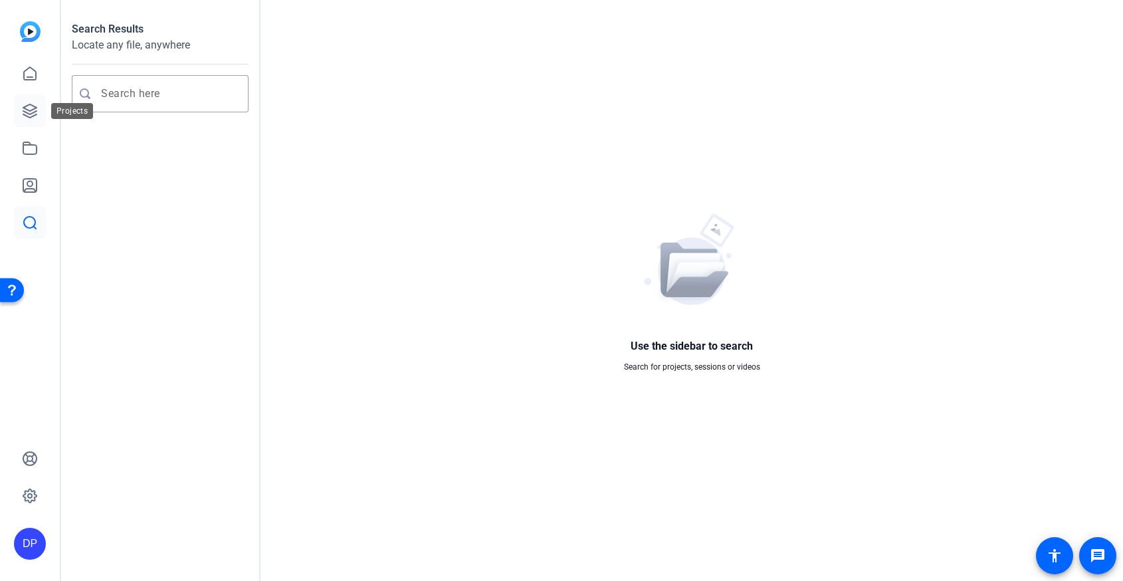
click at [35, 112] on icon at bounding box center [29, 110] width 13 height 13
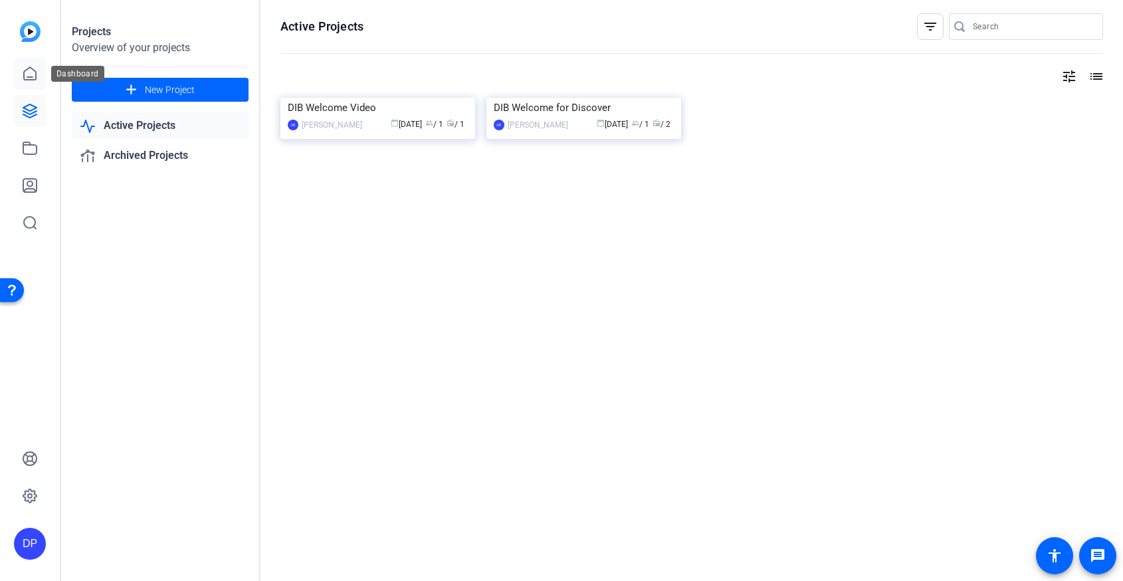
click at [36, 75] on icon at bounding box center [30, 73] width 12 height 13
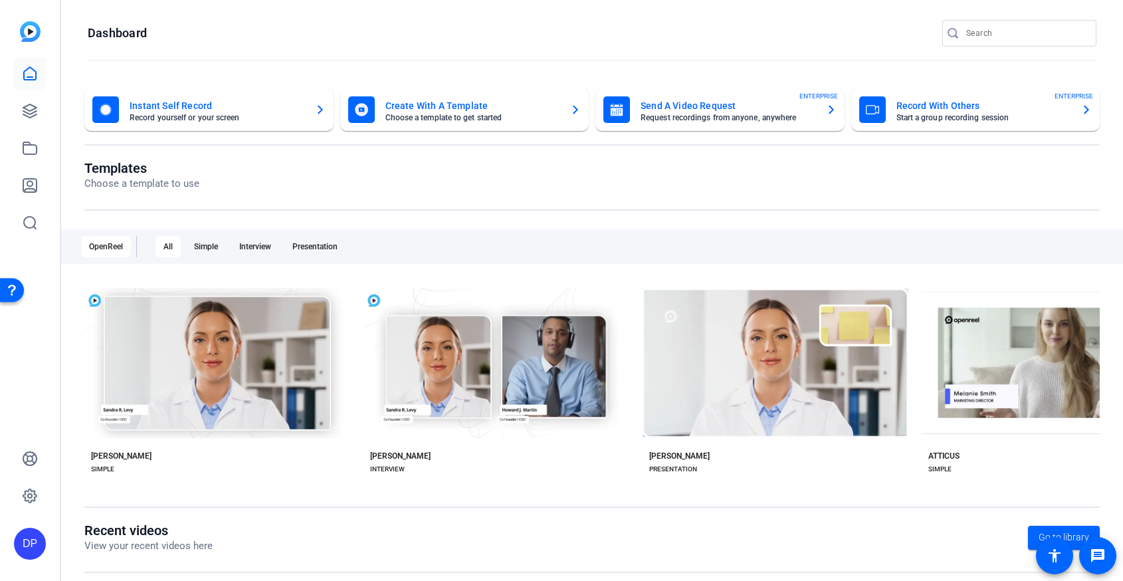
click at [776, 120] on mat-card-subtitle "Request recordings from anyone, anywhere" at bounding box center [728, 118] width 175 height 8
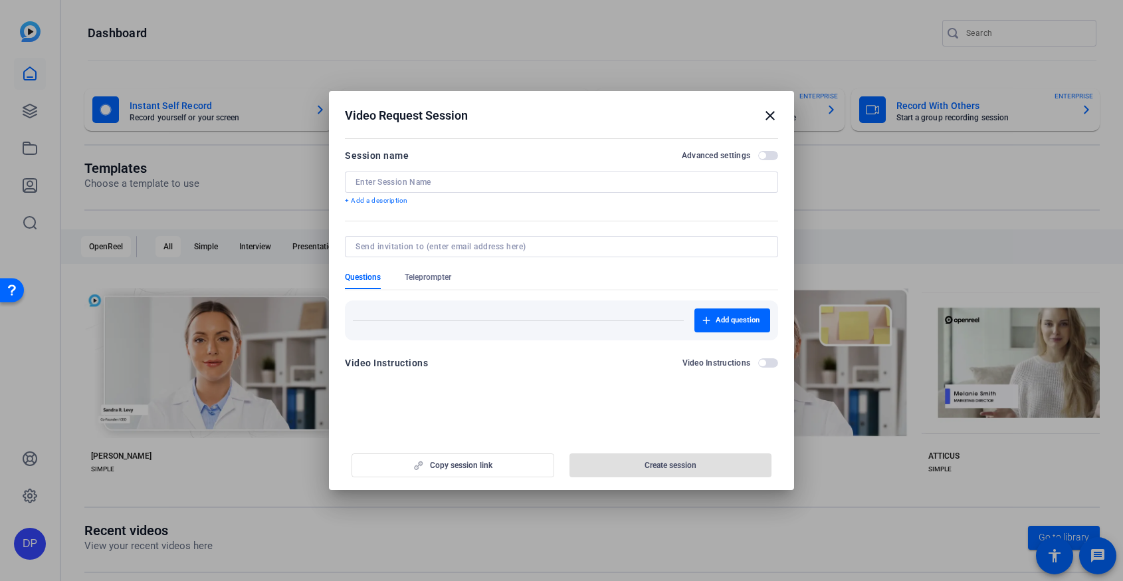
click at [770, 118] on mat-icon "close" at bounding box center [770, 116] width 16 height 16
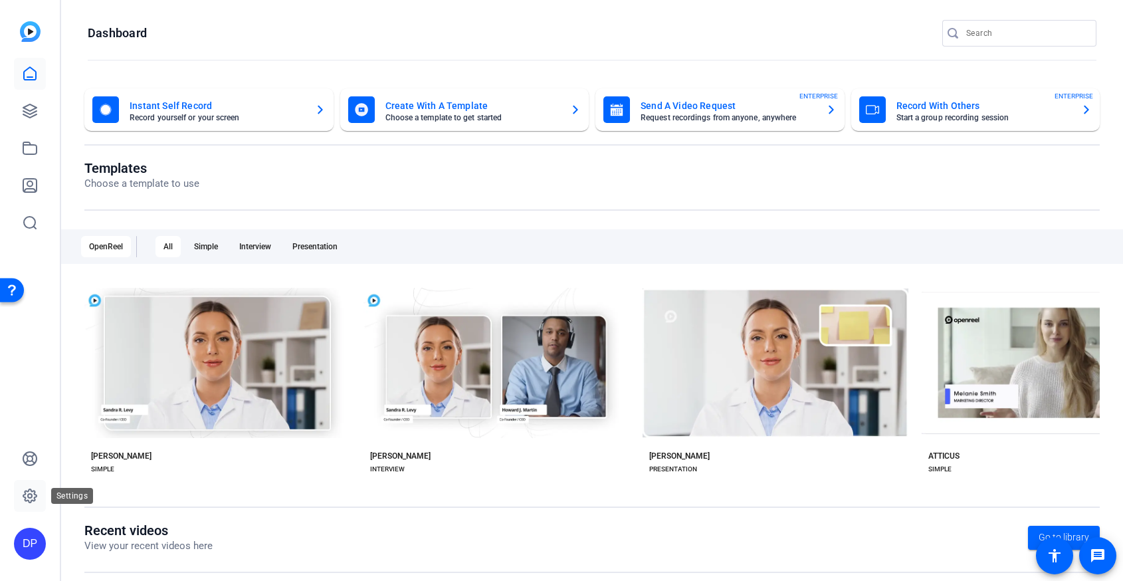
click at [33, 497] on icon at bounding box center [30, 496] width 16 height 16
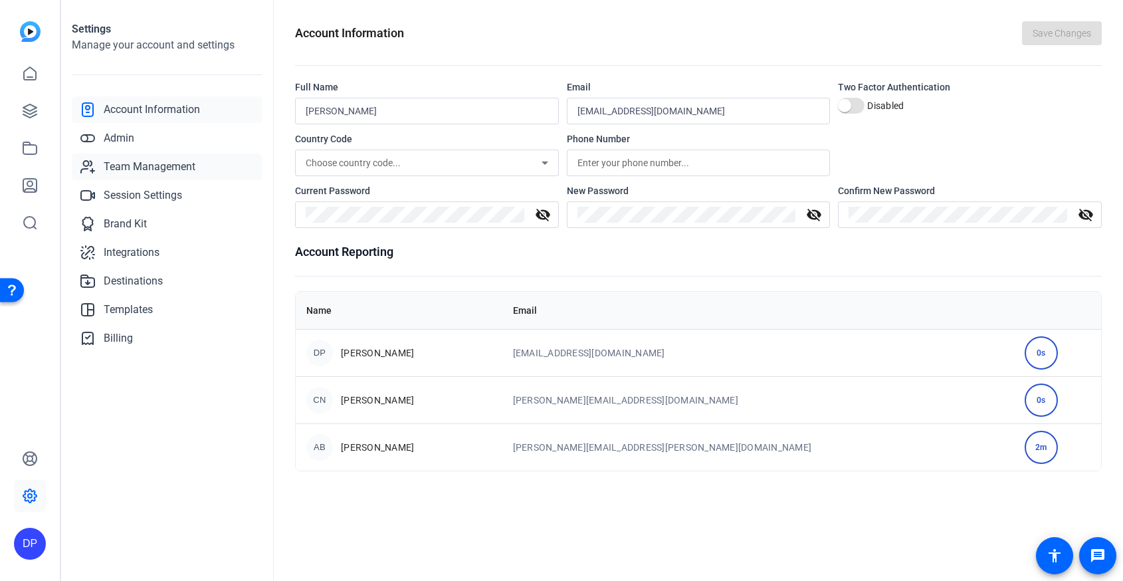
click at [143, 161] on span "Team Management" at bounding box center [150, 167] width 92 height 16
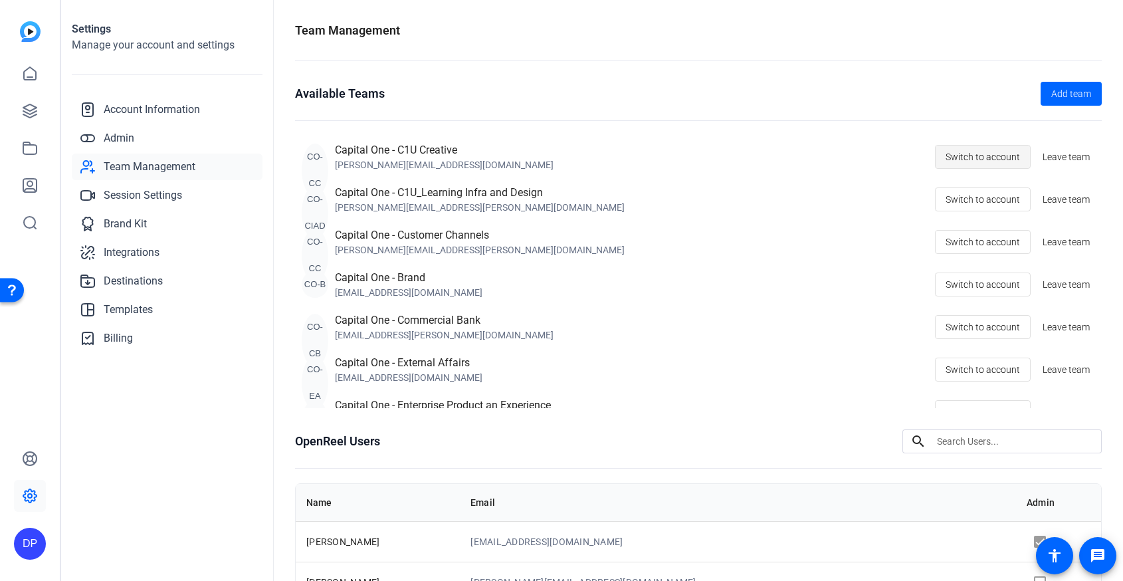
click at [940, 154] on span at bounding box center [983, 157] width 94 height 32
click at [31, 119] on link at bounding box center [30, 111] width 32 height 32
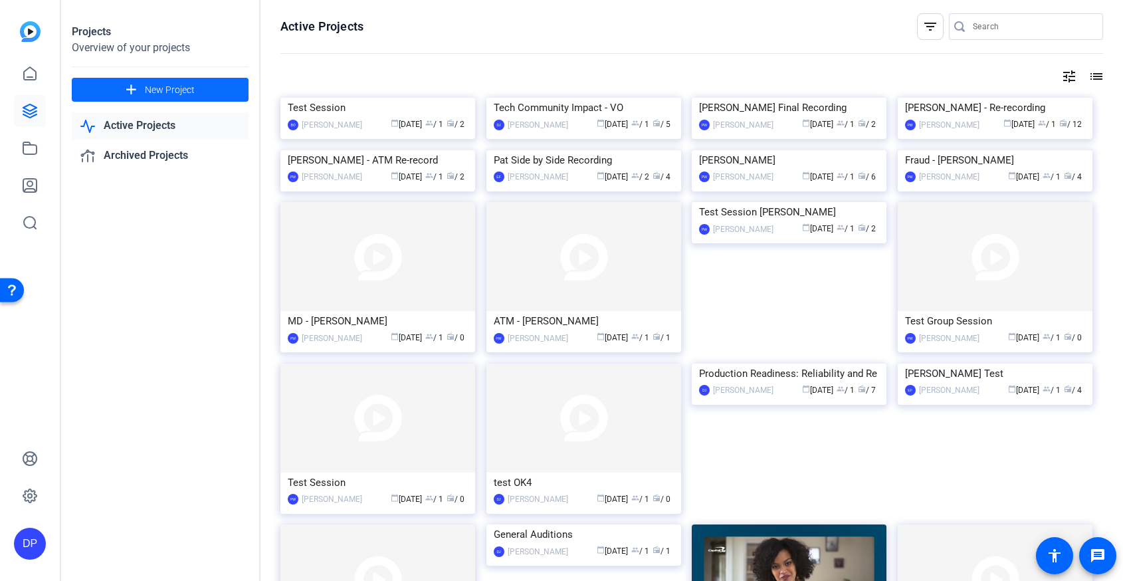
click at [172, 86] on span "New Project" at bounding box center [170, 90] width 50 height 14
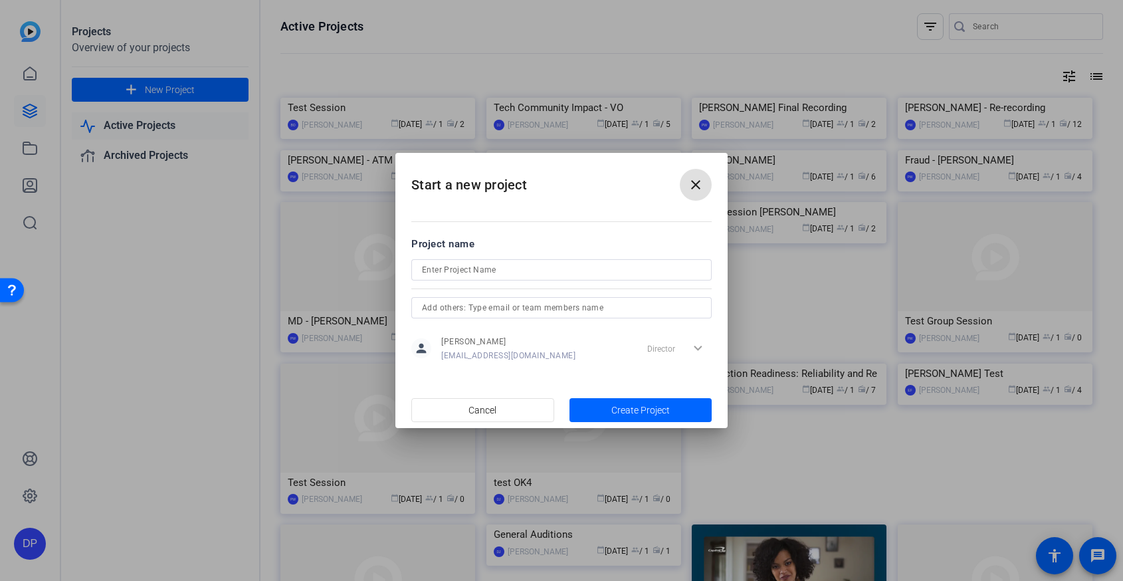
click at [454, 266] on input at bounding box center [561, 270] width 279 height 16
type input "Test"
click at [700, 185] on mat-icon "close" at bounding box center [696, 185] width 16 height 16
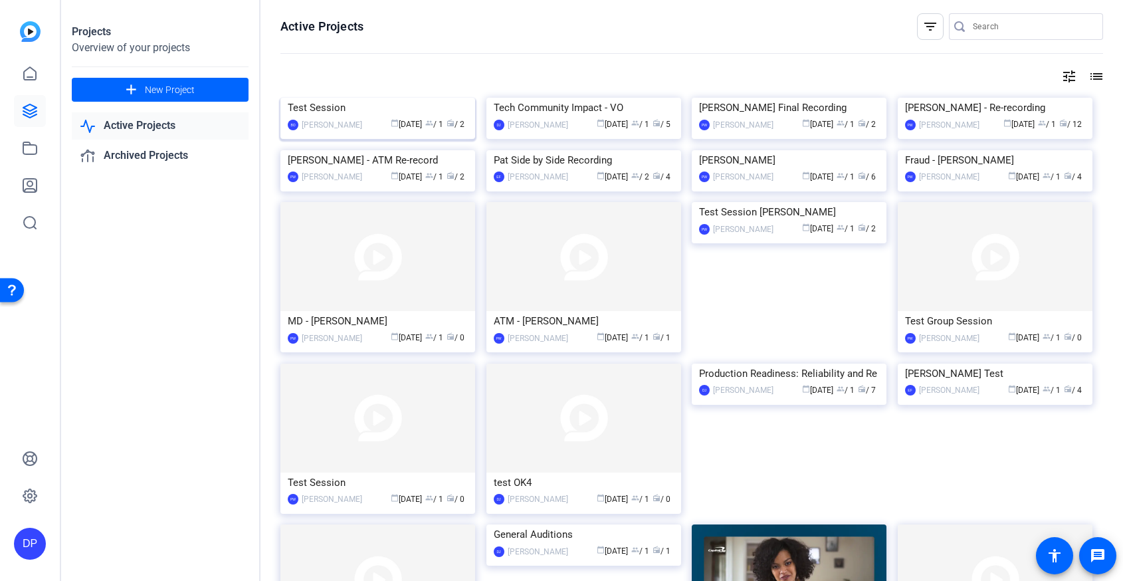
click at [402, 132] on div "calendar_today [DATE] group / 1 radio / 2" at bounding box center [418, 125] width 99 height 14
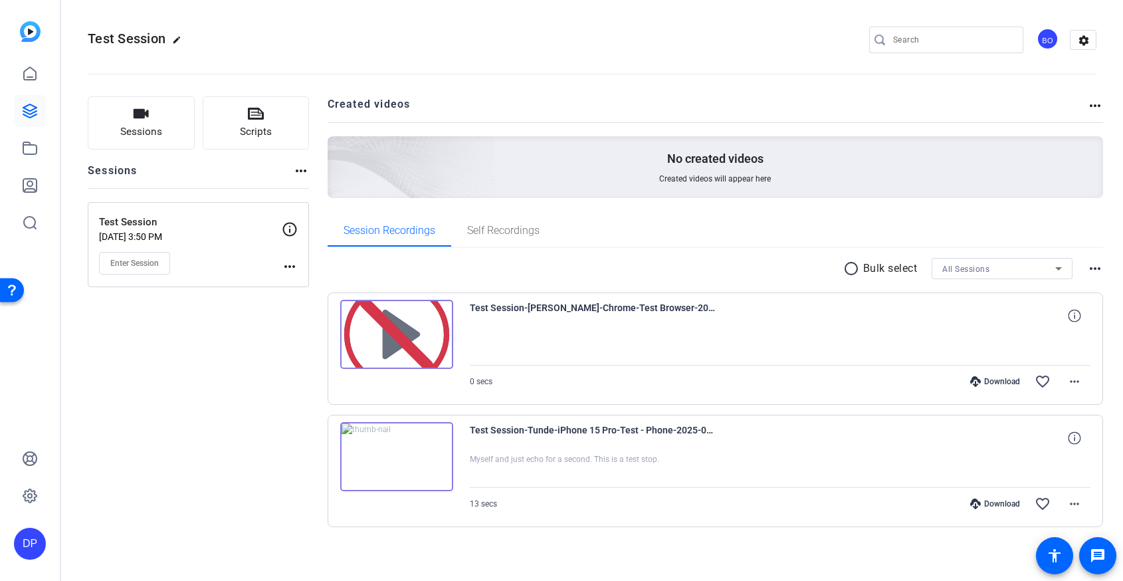
scroll to position [5, 0]
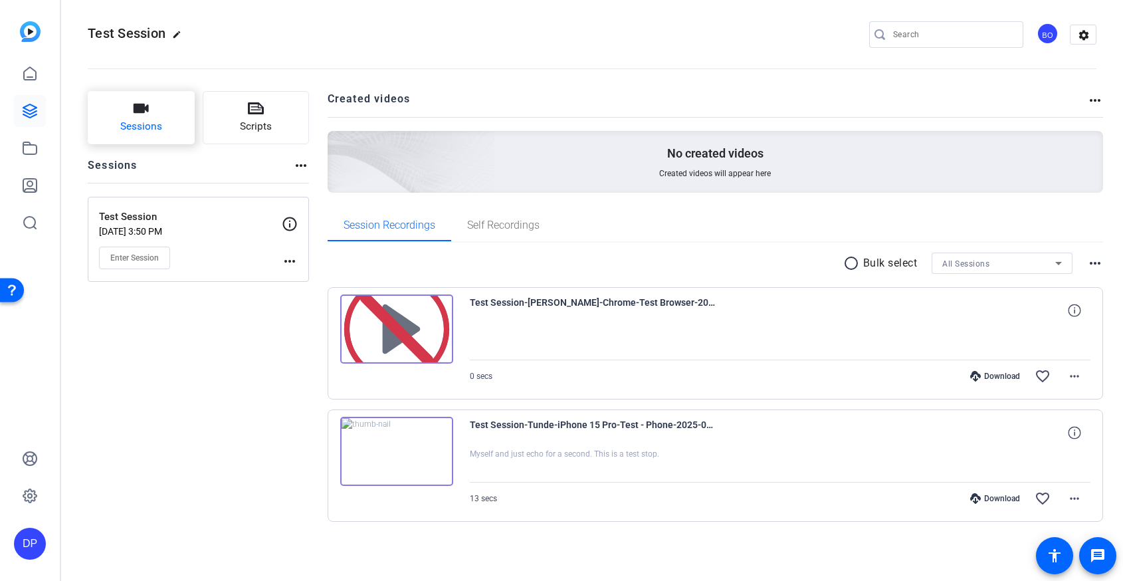
click at [156, 120] on span "Sessions" at bounding box center [141, 126] width 42 height 15
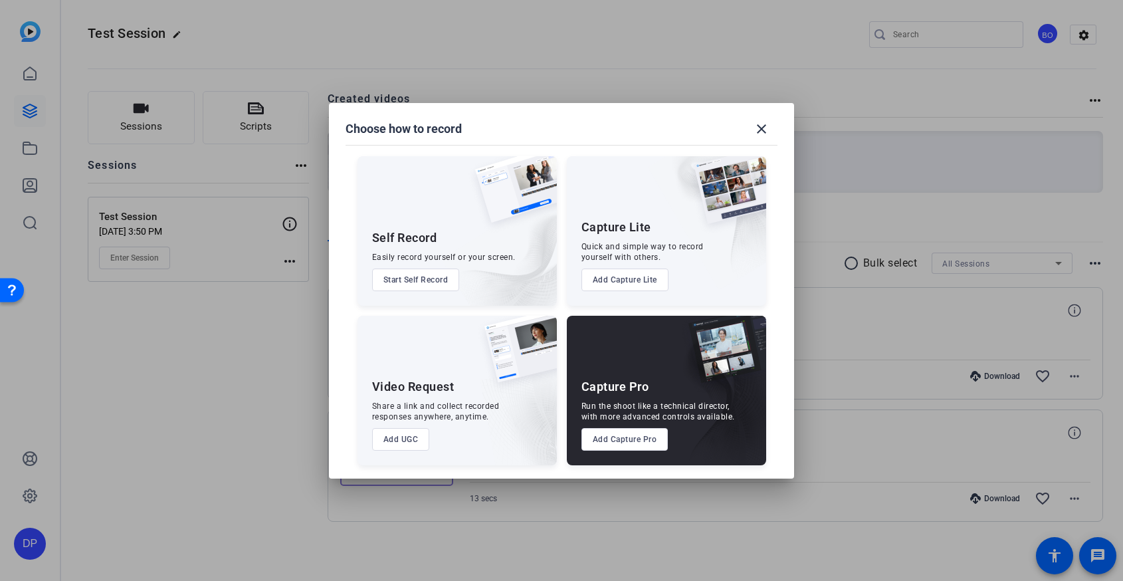
click at [630, 451] on div "Capture Pro Run the shoot like a technical director, with more advanced control…" at bounding box center [666, 391] width 199 height 150
click at [625, 444] on button "Add Capture Pro" at bounding box center [624, 439] width 87 height 23
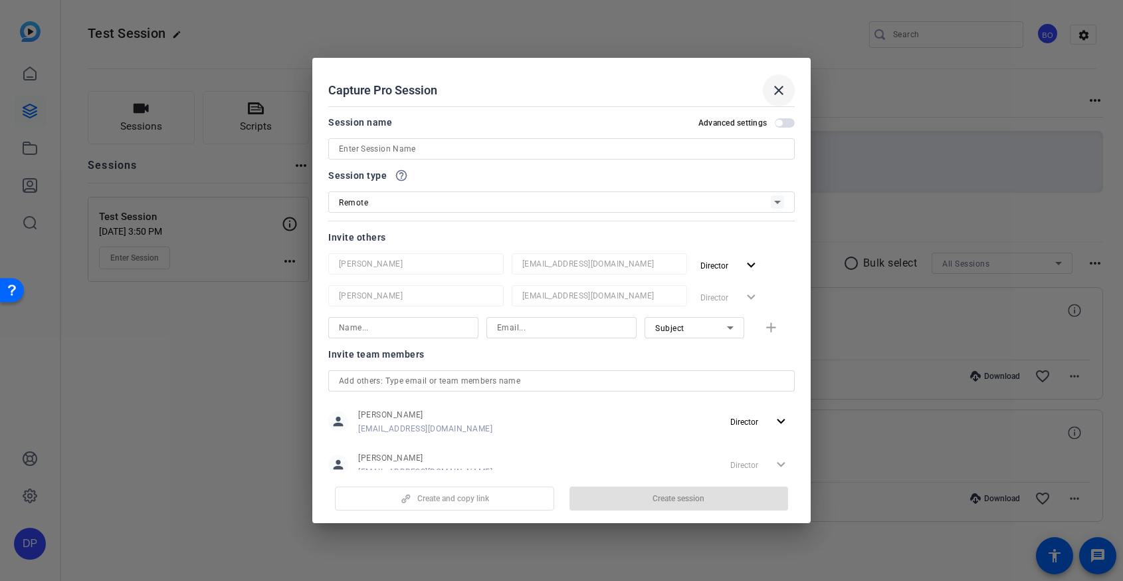
click at [785, 97] on mat-icon "close" at bounding box center [779, 90] width 16 height 16
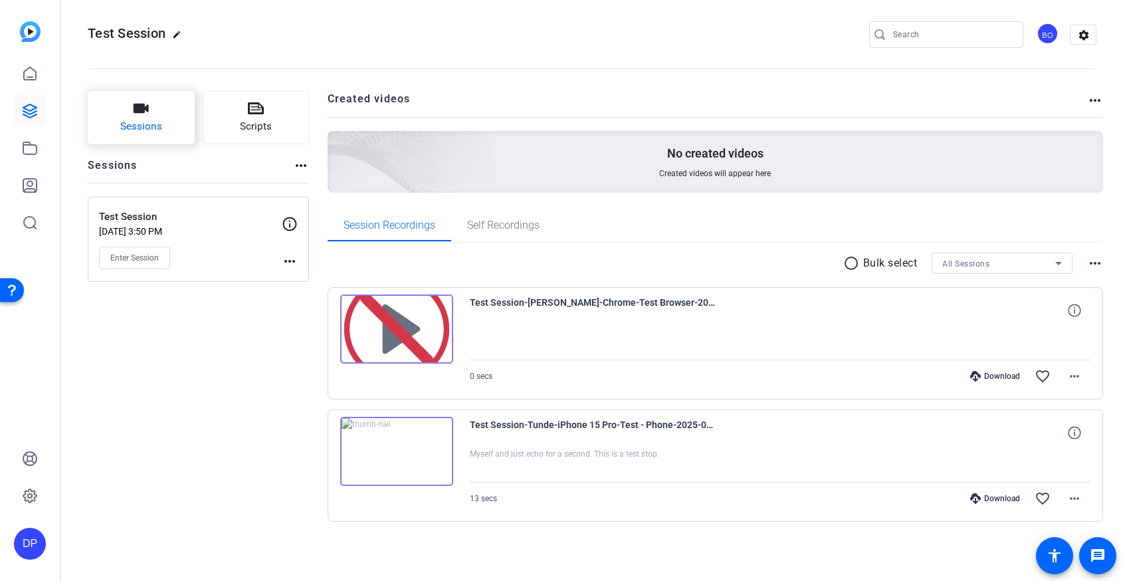
click at [166, 130] on button "Sessions" at bounding box center [141, 117] width 107 height 53
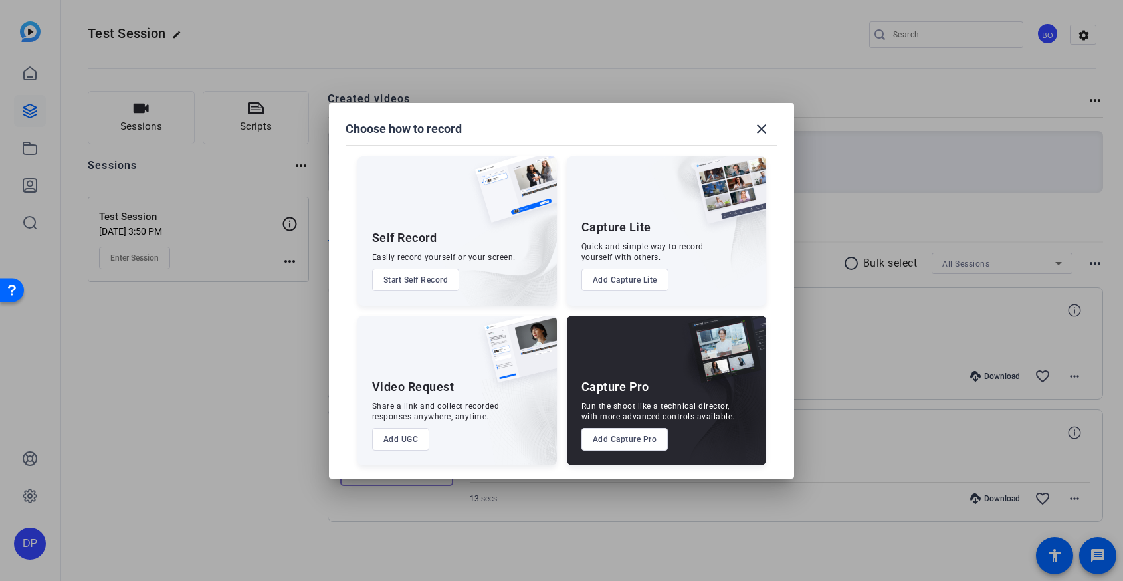
click at [391, 439] on button "Add UGC" at bounding box center [401, 439] width 58 height 23
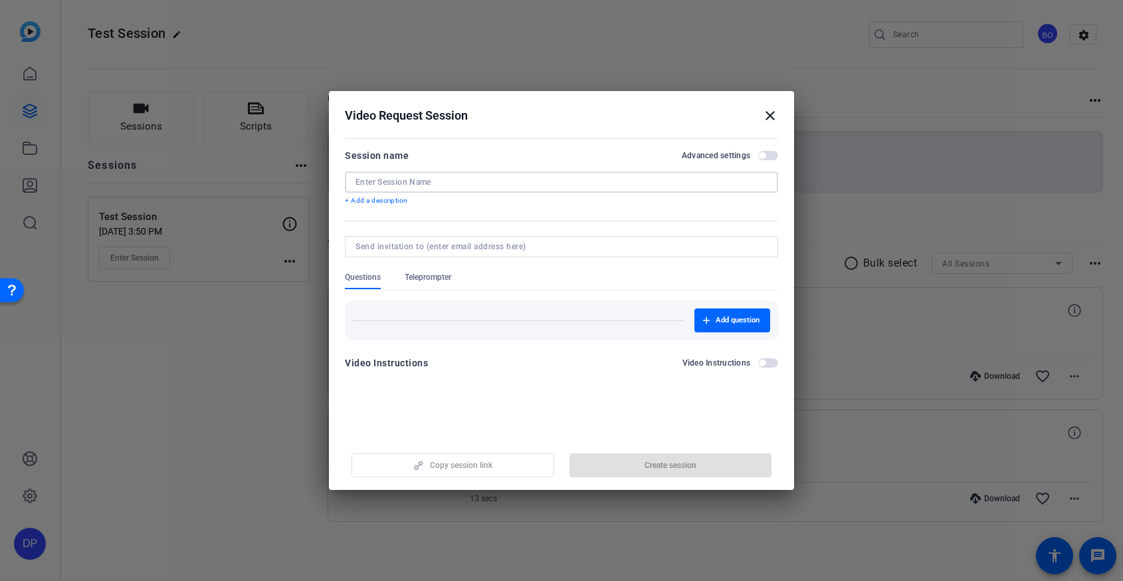
click at [443, 181] on input at bounding box center [562, 182] width 412 height 11
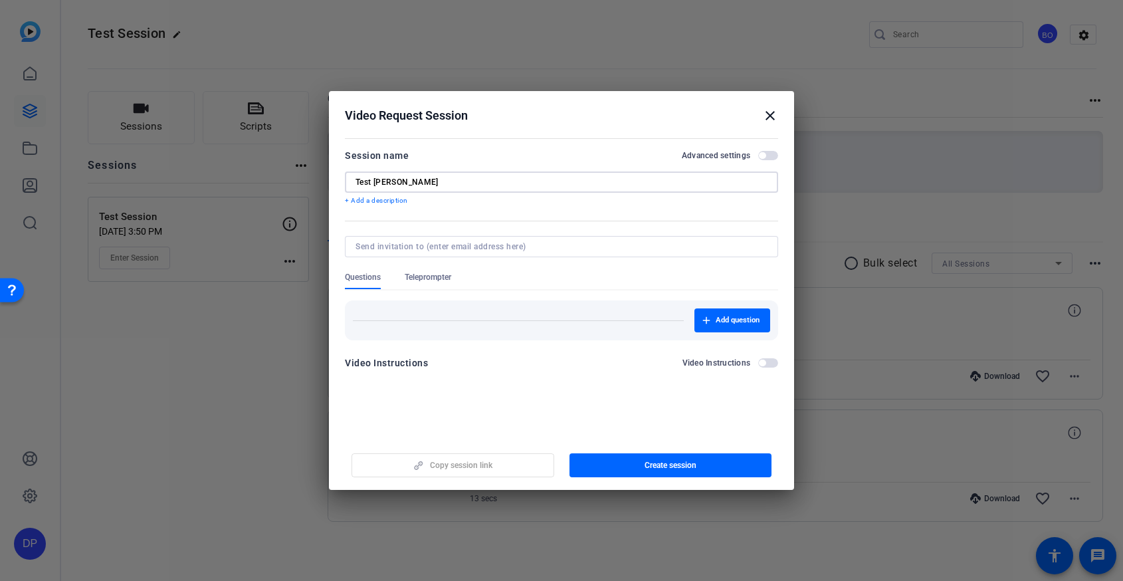
type input "Test [PERSON_NAME]"
click at [458, 249] on input at bounding box center [559, 246] width 407 height 11
type input "[EMAIL_ADDRESS][DOMAIN_NAME]"
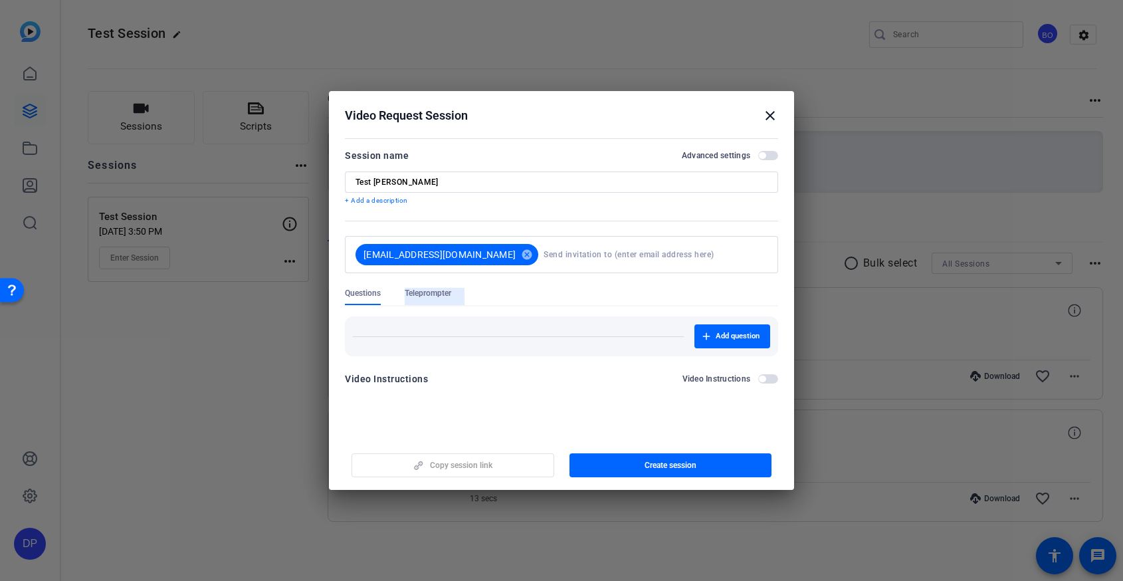
click at [436, 282] on form "Session name Advanced settings Test [PERSON_NAME] + Add a description [EMAIL_AD…" at bounding box center [561, 271] width 433 height 247
click at [439, 299] on span "Teleprompter" at bounding box center [428, 296] width 47 height 17
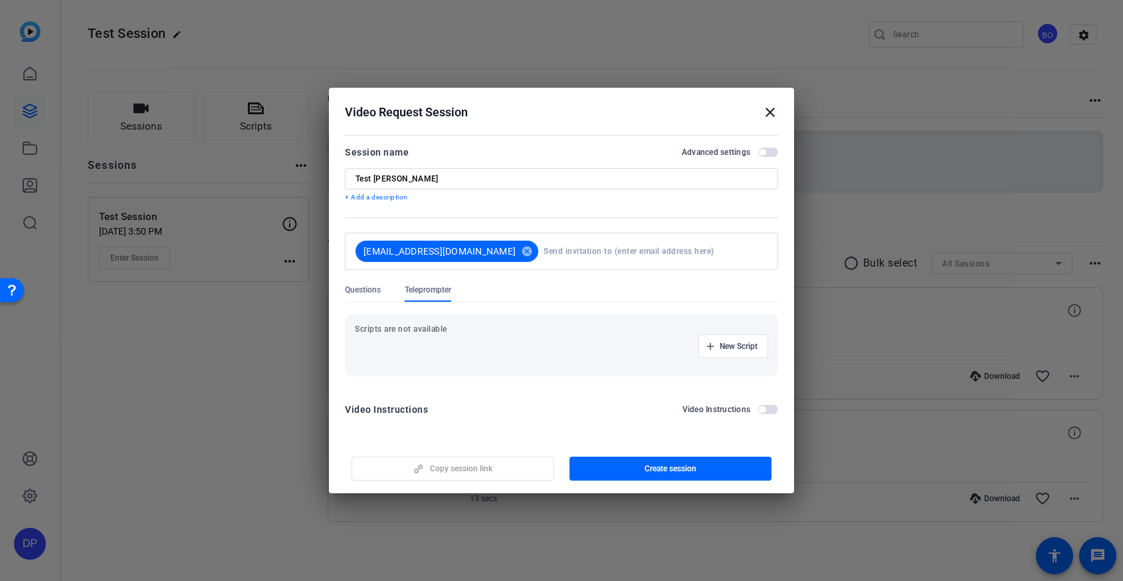
click at [441, 332] on p "Scripts are not available" at bounding box center [561, 329] width 413 height 11
click at [730, 354] on span "button" at bounding box center [733, 346] width 68 height 32
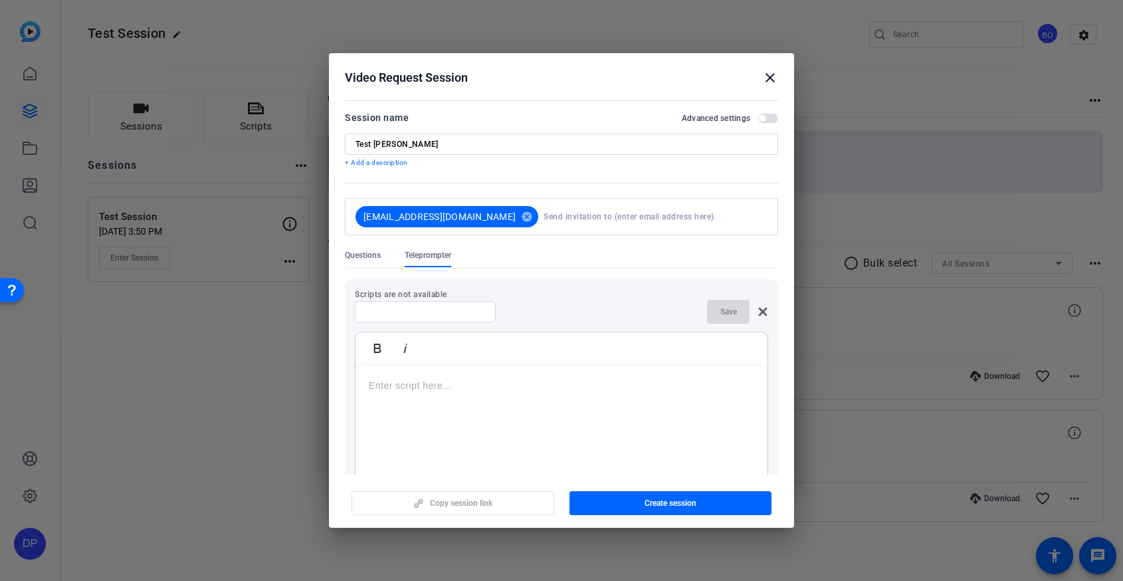
click at [479, 356] on div "Bold Italic" at bounding box center [562, 348] width 412 height 33
click at [457, 387] on p at bounding box center [561, 385] width 385 height 15
click at [697, 507] on span "button" at bounding box center [671, 503] width 203 height 32
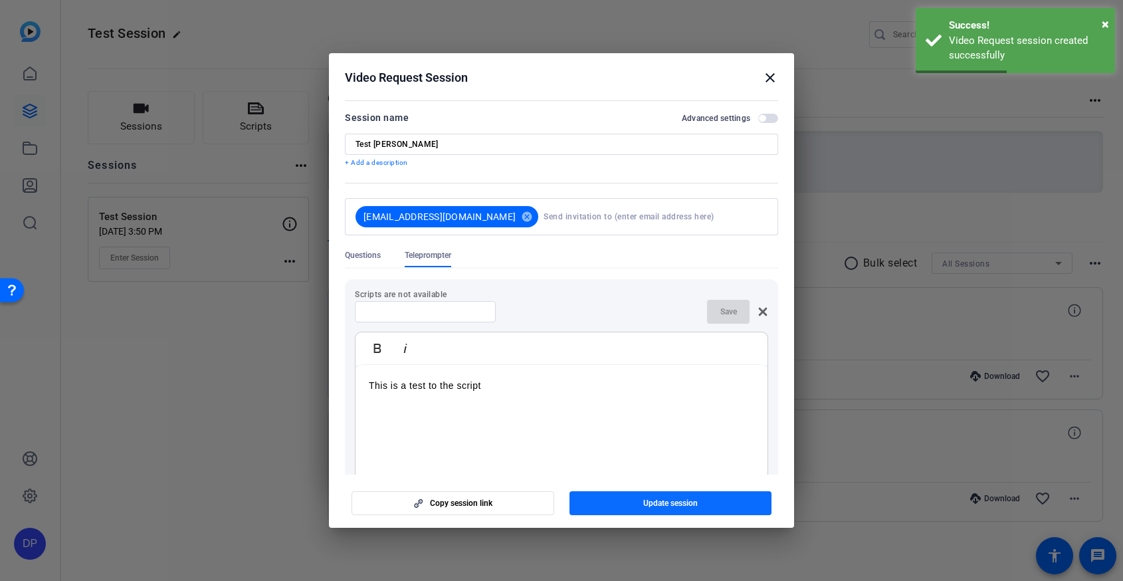
click at [657, 503] on span "Update session" at bounding box center [670, 503] width 54 height 11
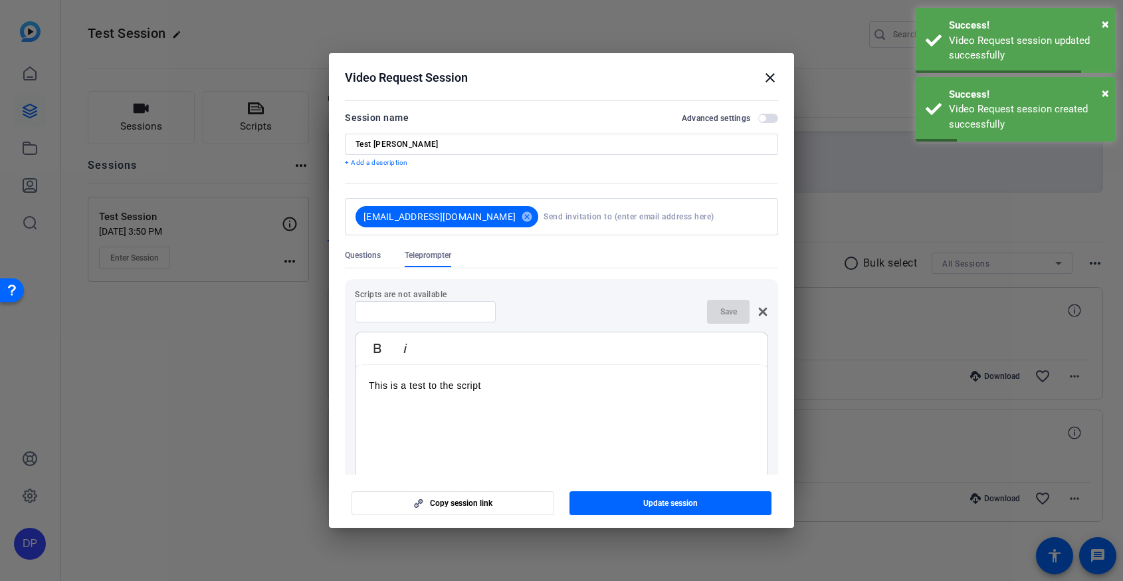
click at [758, 79] on div "Video Request Session close" at bounding box center [561, 78] width 433 height 16
click at [765, 80] on mat-icon "close" at bounding box center [770, 78] width 16 height 16
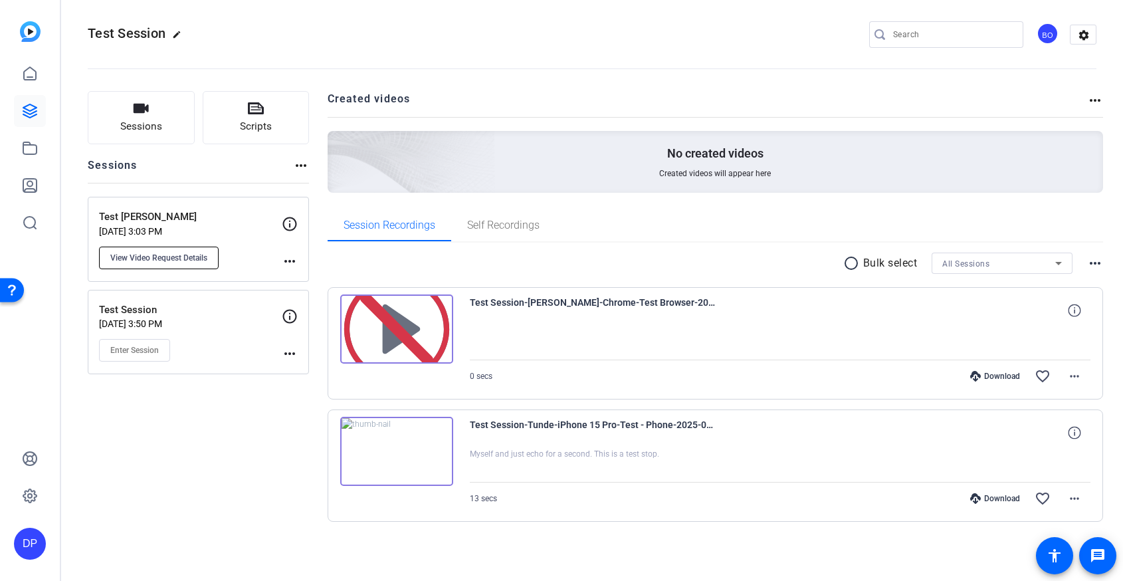
click at [163, 261] on span "View Video Request Details" at bounding box center [158, 258] width 97 height 11
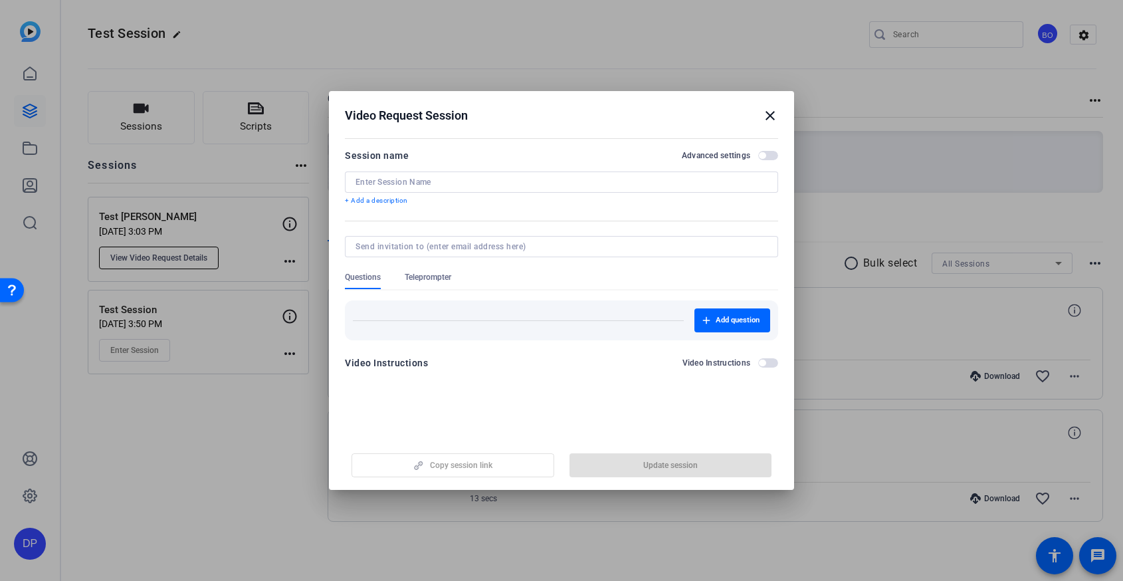
type input "Test Dani"
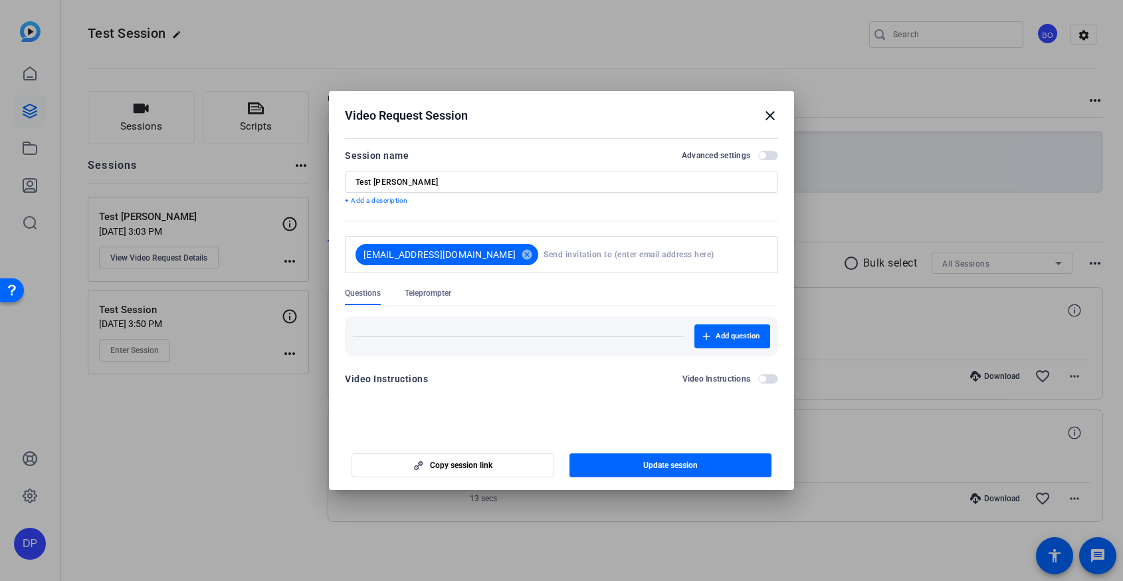
click at [774, 114] on mat-icon "close" at bounding box center [770, 116] width 16 height 16
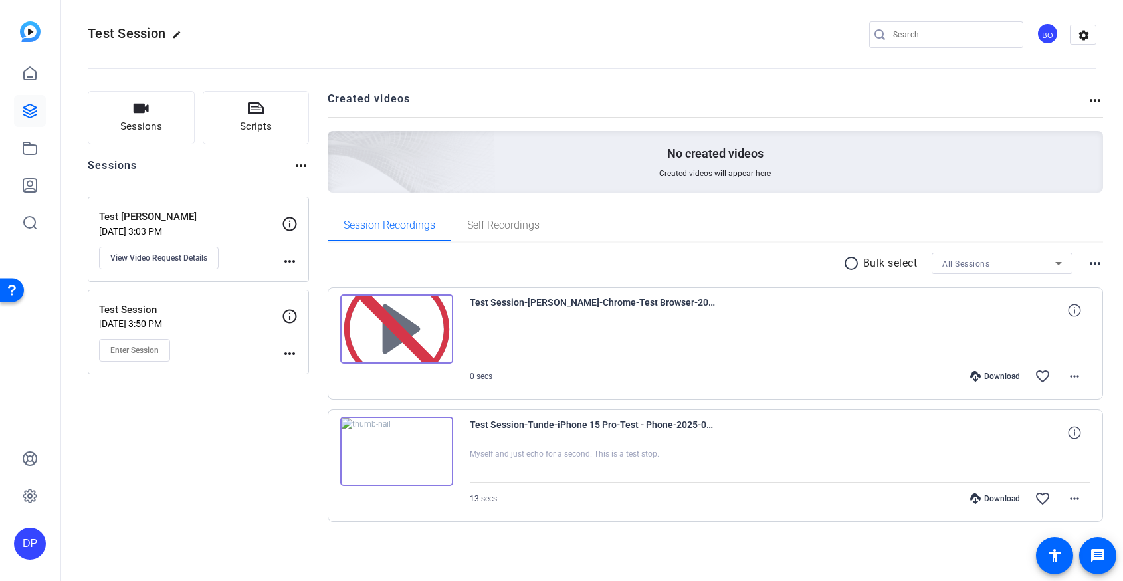
click at [294, 221] on icon at bounding box center [290, 224] width 16 height 16
click at [288, 226] on icon at bounding box center [290, 224] width 16 height 16
click at [290, 323] on icon at bounding box center [290, 316] width 16 height 16
click at [290, 308] on icon at bounding box center [290, 316] width 16 height 16
click at [290, 349] on mat-icon "more_horiz" at bounding box center [290, 354] width 16 height 16
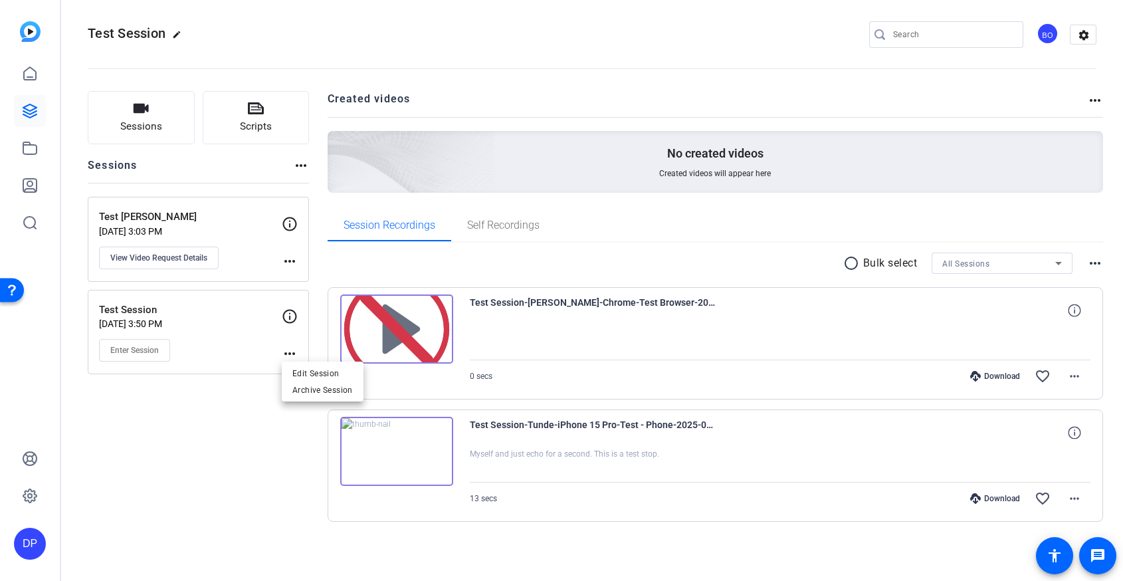
click at [290, 350] on div at bounding box center [561, 290] width 1123 height 581
click at [223, 148] on div "Sessions Scripts Sessions more_horiz Test Dani Sep 11, 2025 @ 3:03 PM View Vide…" at bounding box center [198, 327] width 221 height 473
click at [242, 133] on span "Scripts" at bounding box center [256, 126] width 32 height 15
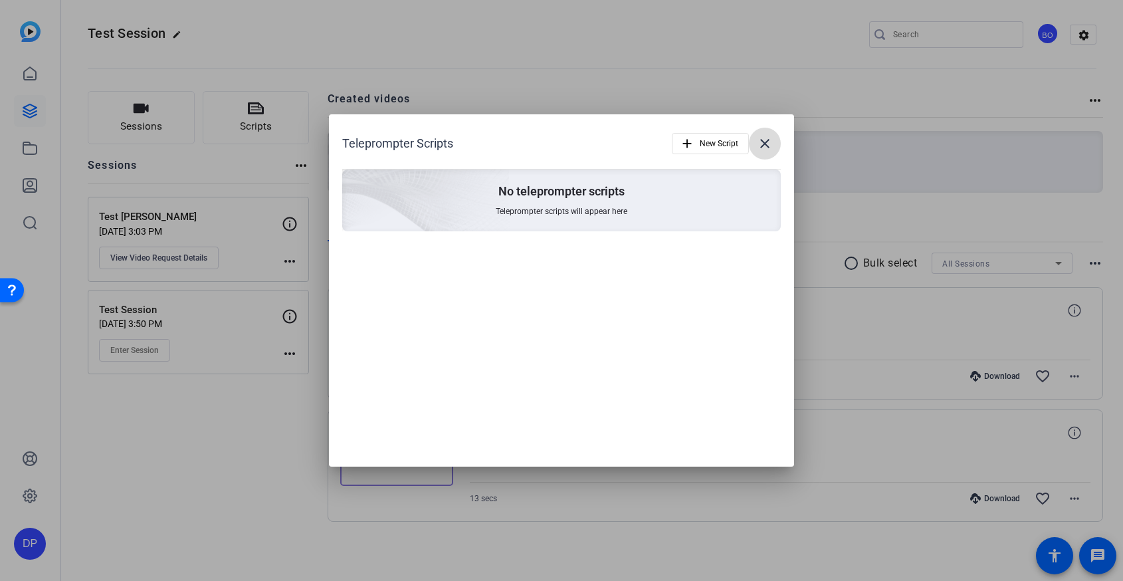
click at [772, 144] on mat-icon "close" at bounding box center [765, 144] width 16 height 16
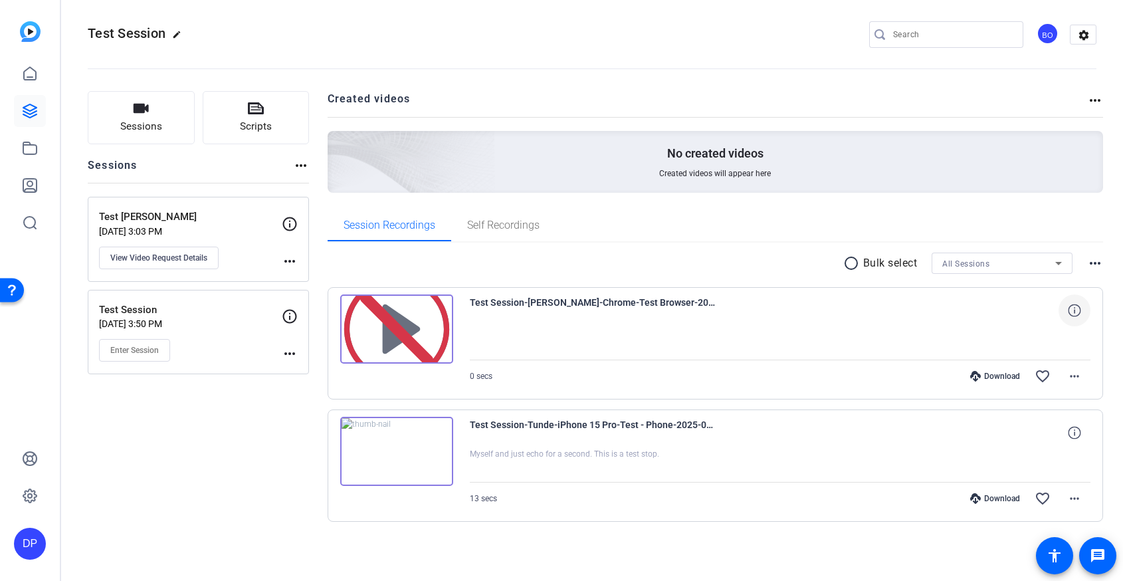
click at [1078, 310] on icon at bounding box center [1074, 310] width 13 height 13
click at [1078, 312] on mat-icon "close" at bounding box center [1075, 310] width 16 height 17
click at [166, 121] on button "Sessions" at bounding box center [141, 117] width 107 height 53
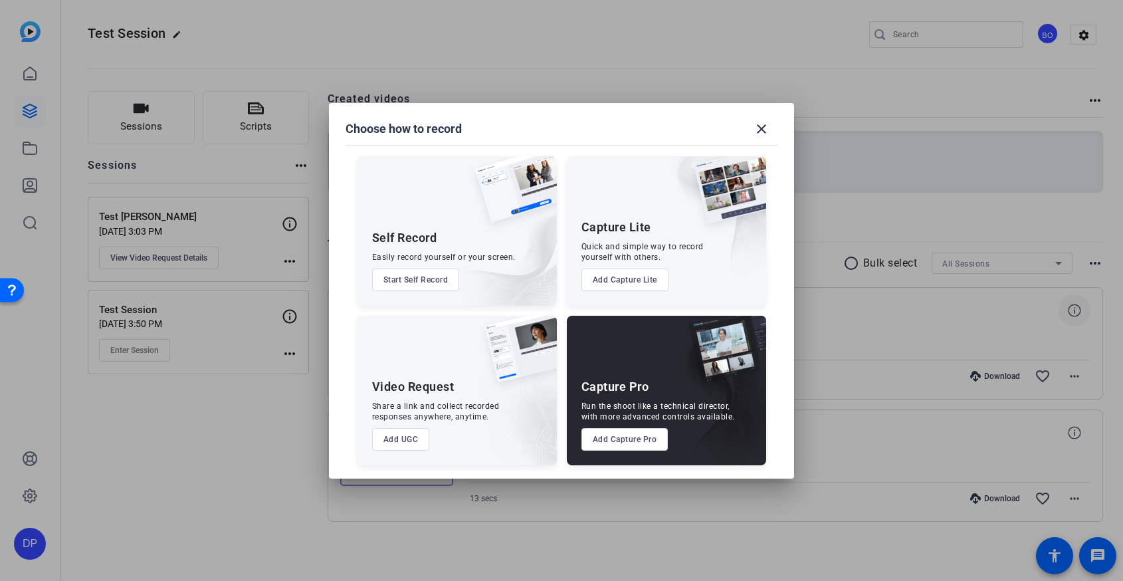
click at [619, 439] on button "Add Capture Pro" at bounding box center [624, 439] width 87 height 23
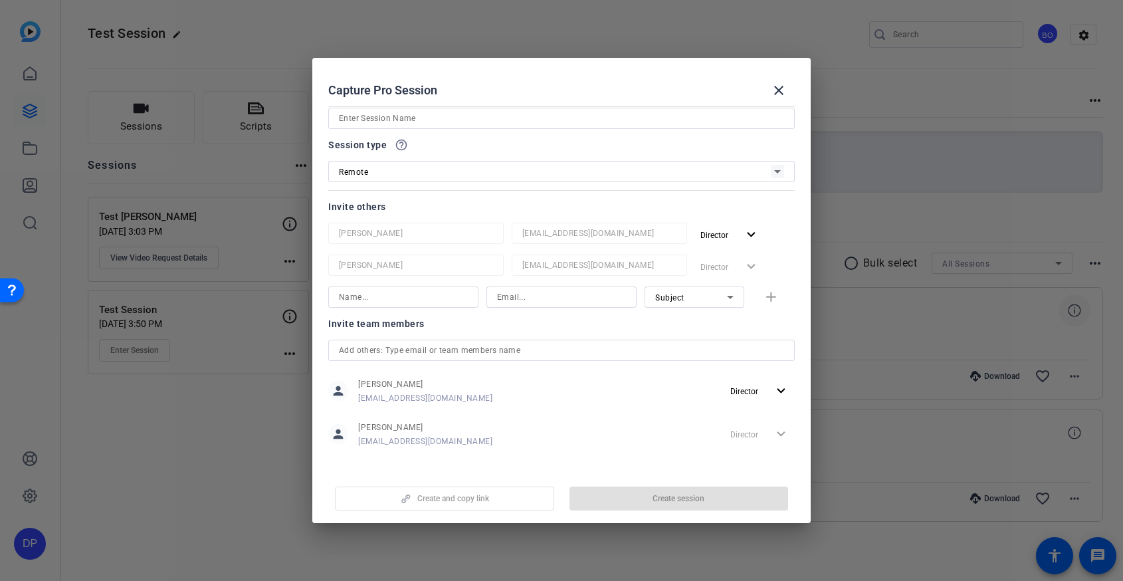
scroll to position [0, 0]
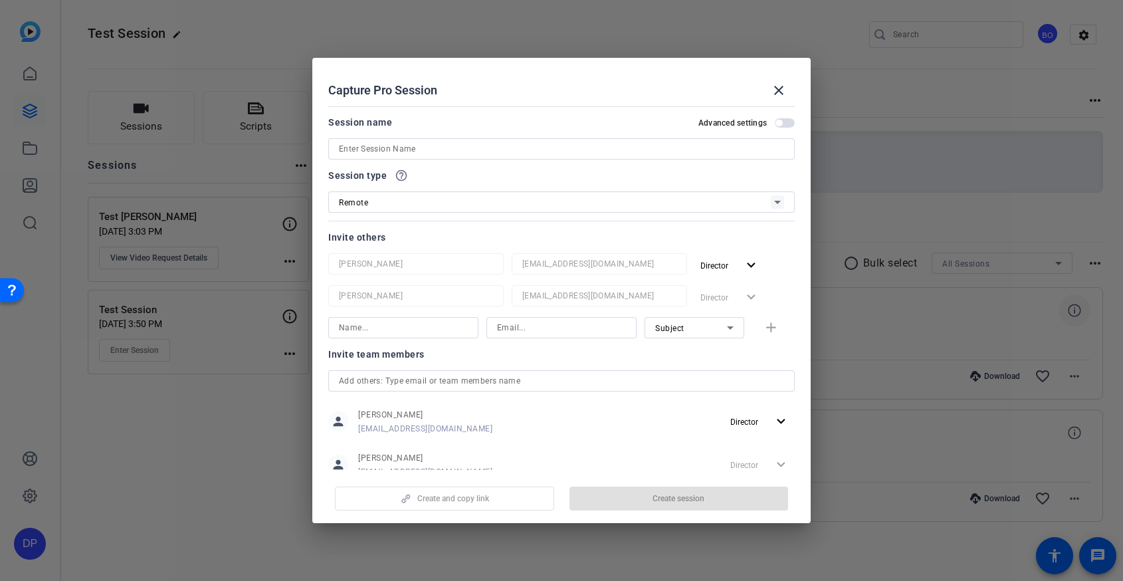
click at [478, 156] on input at bounding box center [561, 149] width 445 height 16
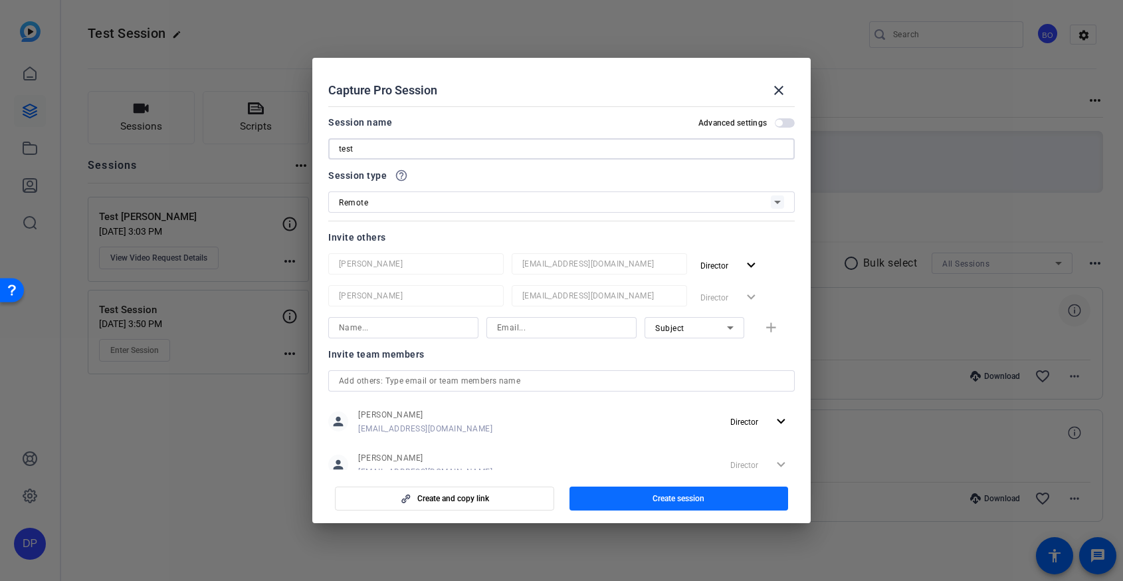
type input "test"
click at [654, 500] on span "Create session" at bounding box center [679, 498] width 52 height 11
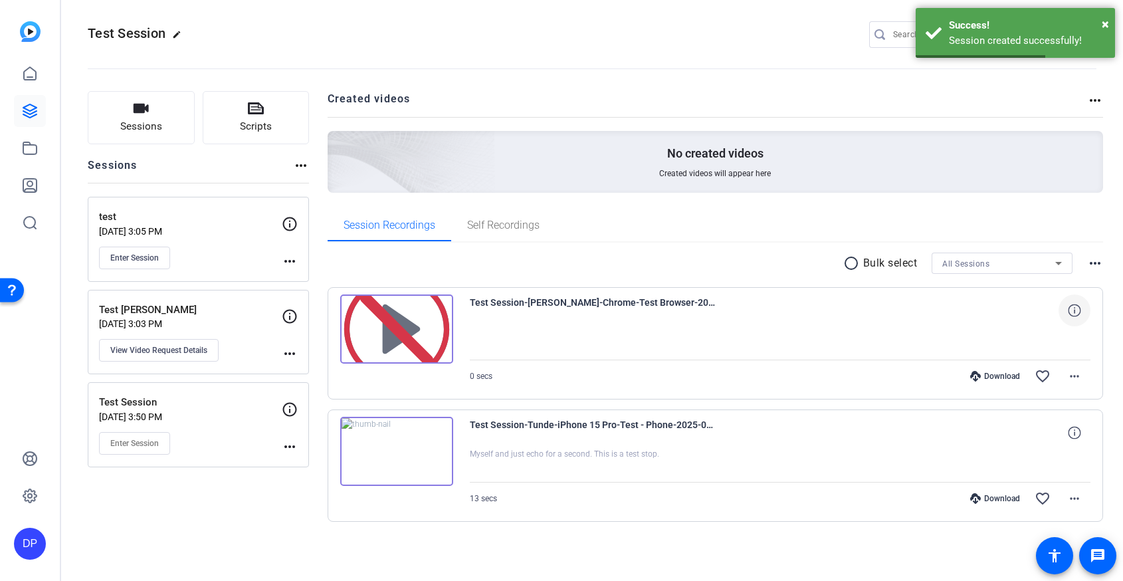
click at [295, 319] on icon at bounding box center [290, 317] width 14 height 14
click at [259, 341] on div "Test Dani Sep 11, 2025 @ 3:03 PM View Video Request Details" at bounding box center [190, 332] width 183 height 60
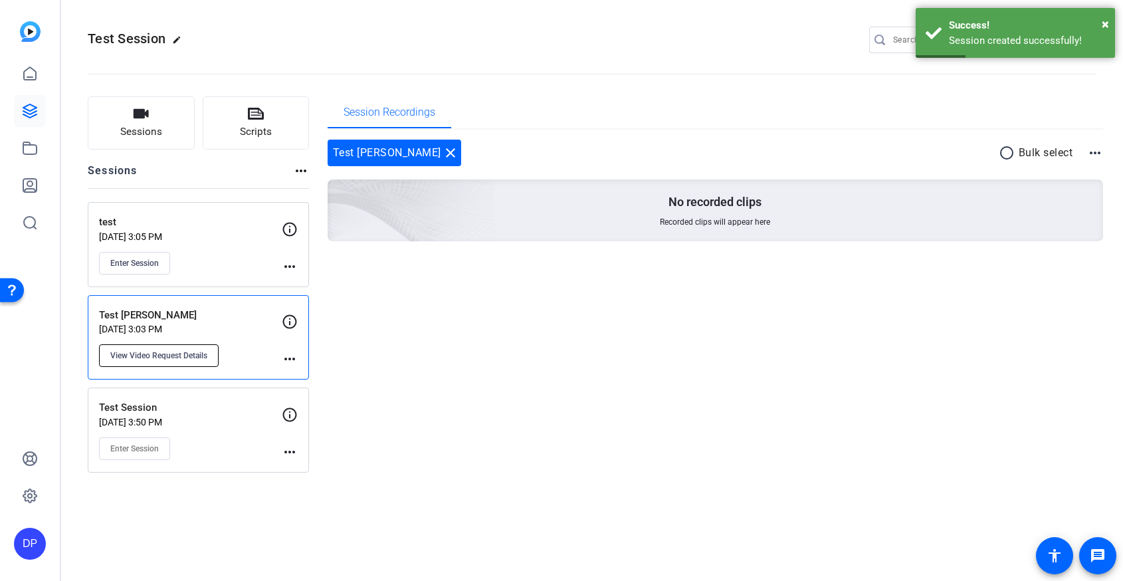
click at [200, 356] on span "View Video Request Details" at bounding box center [158, 355] width 97 height 11
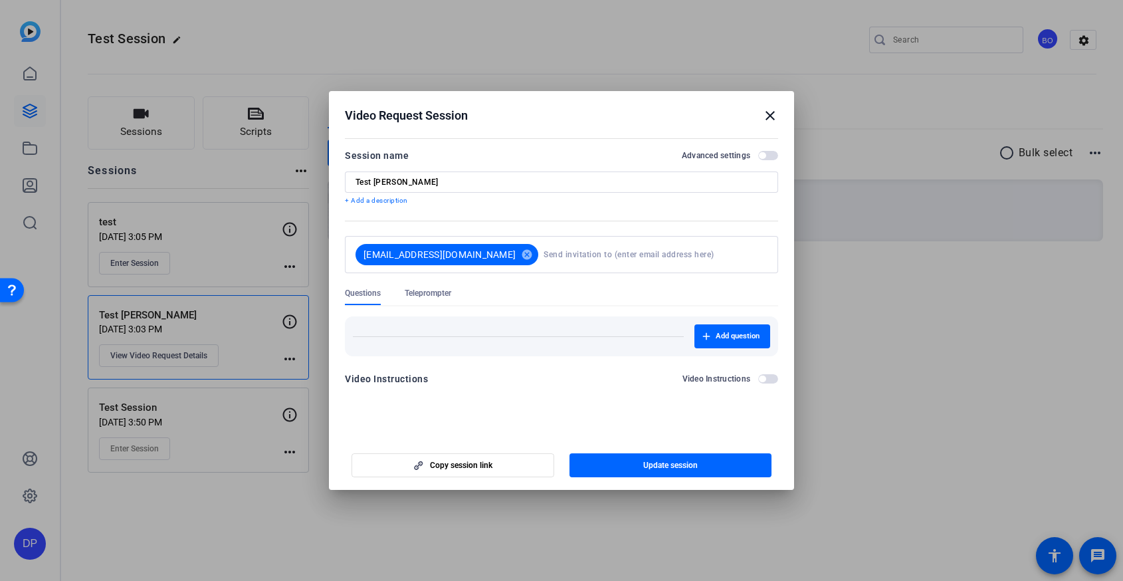
click at [768, 118] on mat-icon "close" at bounding box center [770, 116] width 16 height 16
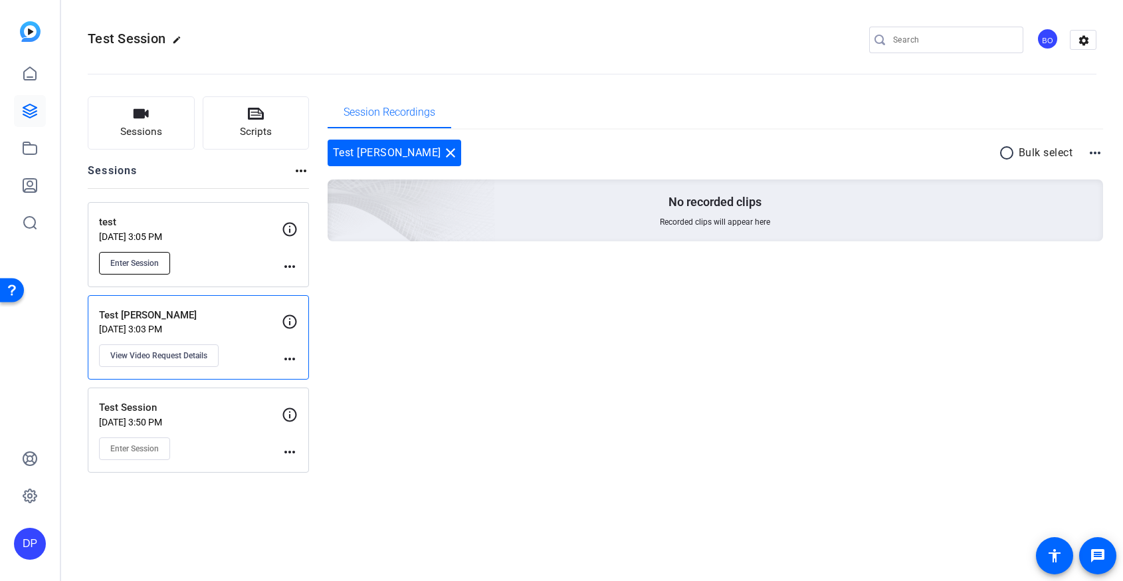
click at [126, 267] on span "Enter Session" at bounding box center [134, 263] width 49 height 11
click at [1050, 37] on div "BO" at bounding box center [1048, 39] width 22 height 22
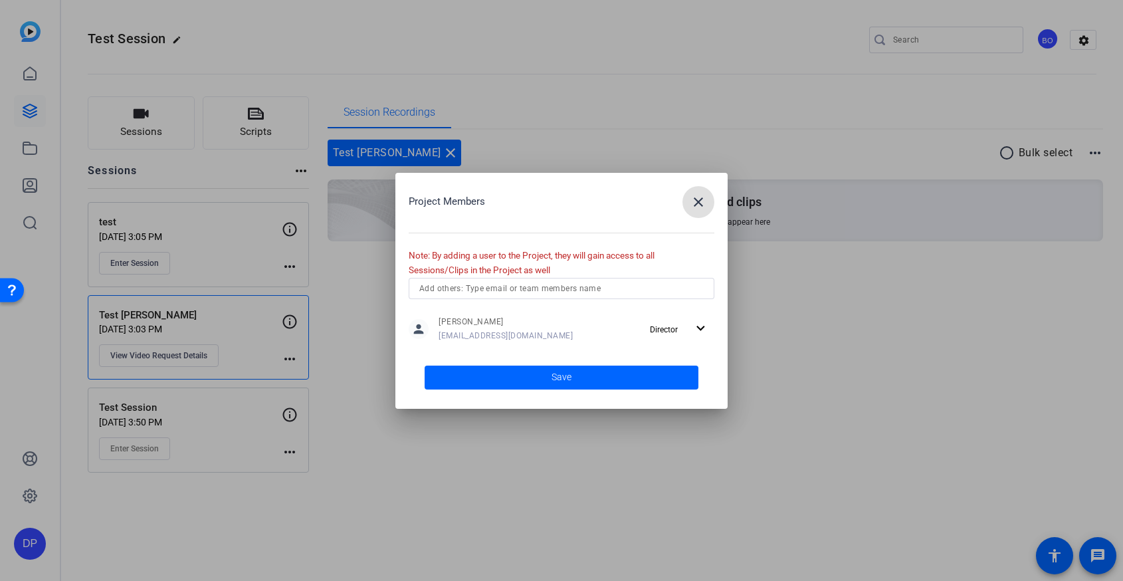
click at [1050, 37] on div at bounding box center [561, 290] width 1123 height 581
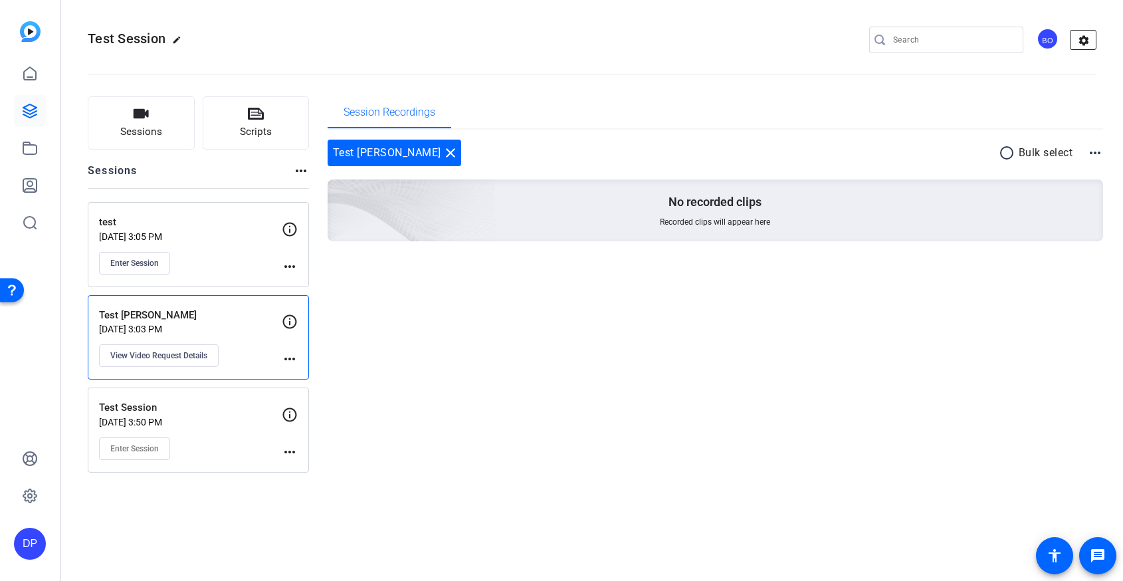
click at [1088, 46] on mat-icon "settings" at bounding box center [1084, 41] width 27 height 20
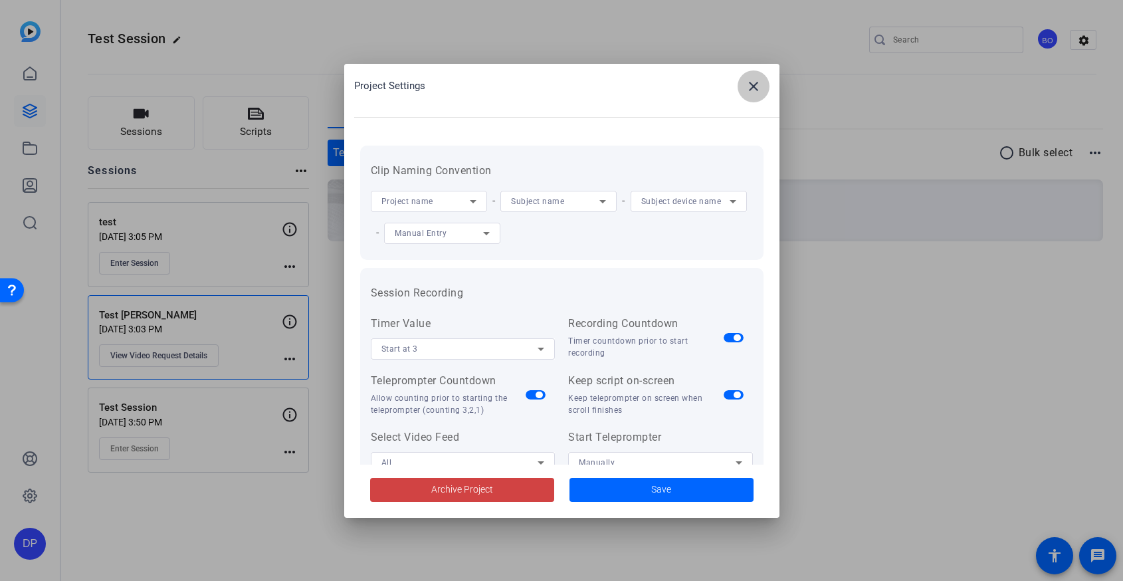
click at [760, 98] on span at bounding box center [754, 86] width 32 height 32
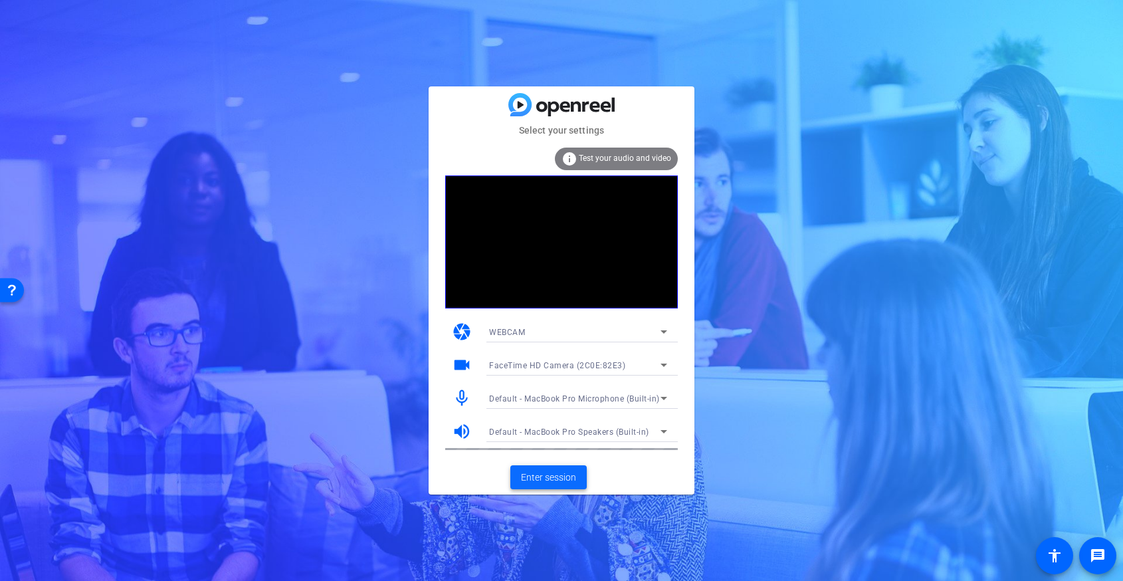
click at [576, 475] on span at bounding box center [548, 477] width 76 height 32
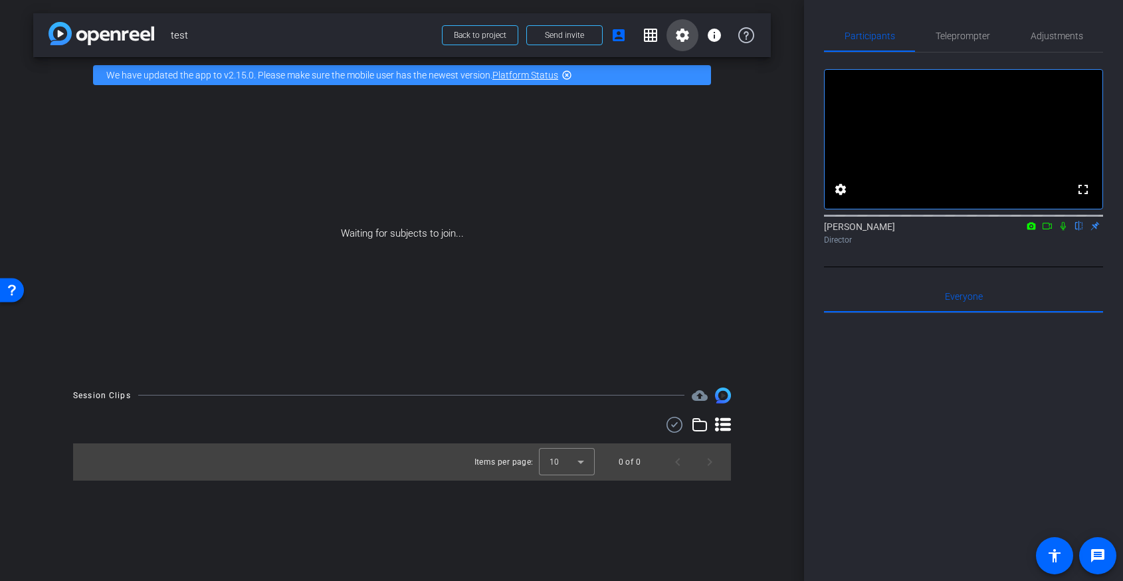
click at [680, 39] on mat-icon "settings" at bounding box center [683, 35] width 16 height 16
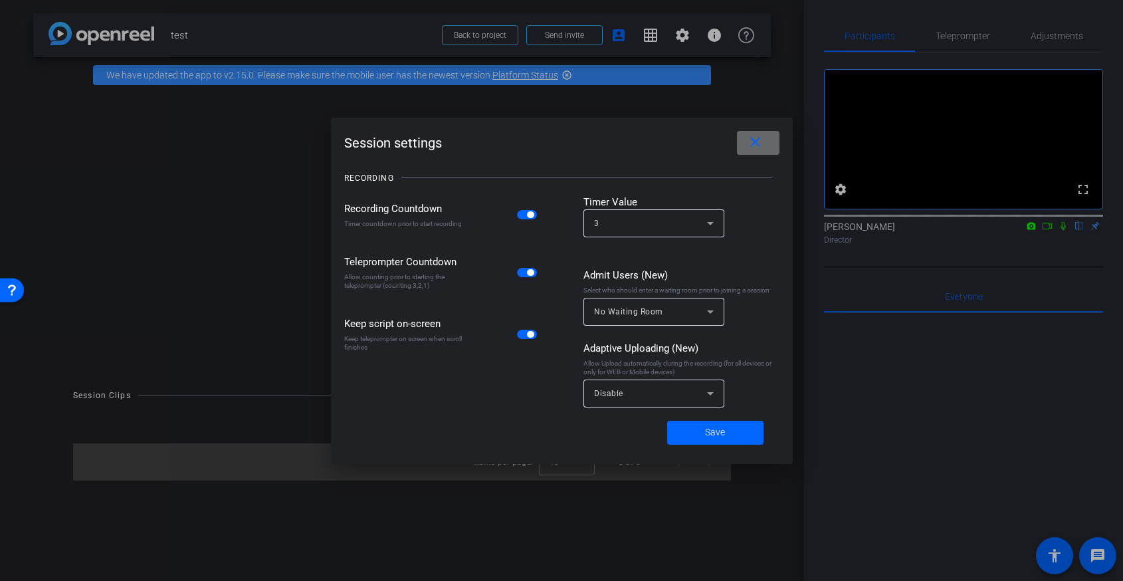
click at [763, 150] on mat-icon "close" at bounding box center [755, 142] width 17 height 17
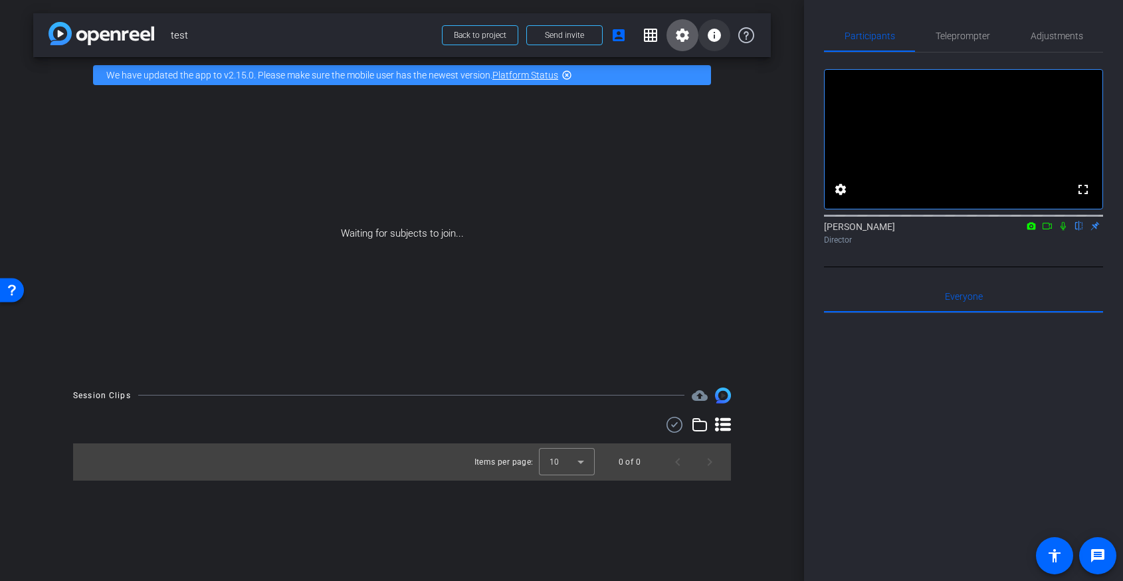
click at [717, 43] on span at bounding box center [714, 35] width 32 height 32
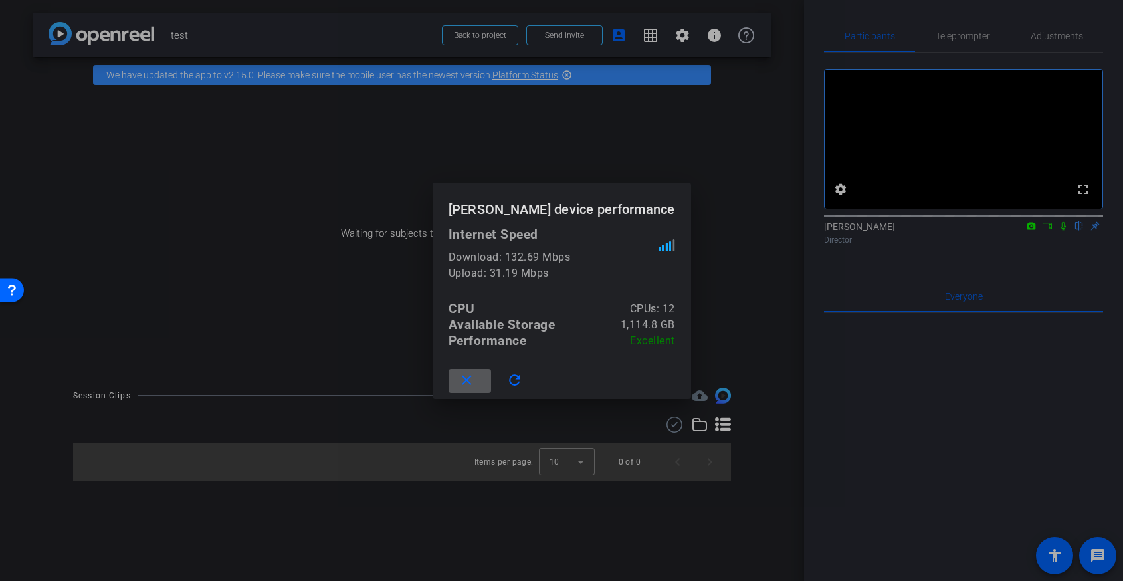
click at [676, 167] on div at bounding box center [561, 290] width 1123 height 581
